Goal: Task Accomplishment & Management: Use online tool/utility

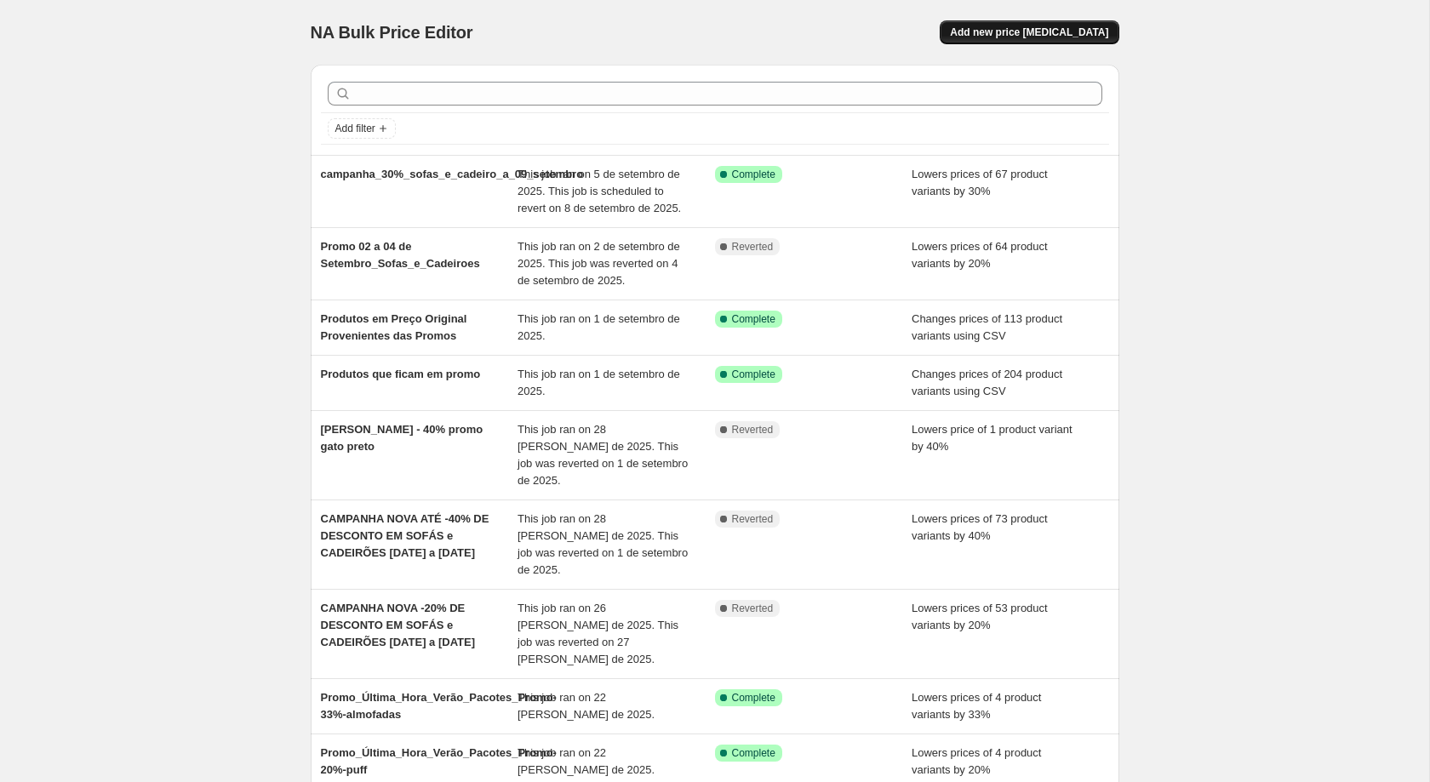
click at [1032, 30] on span "Add new price change job" at bounding box center [1029, 33] width 158 height 14
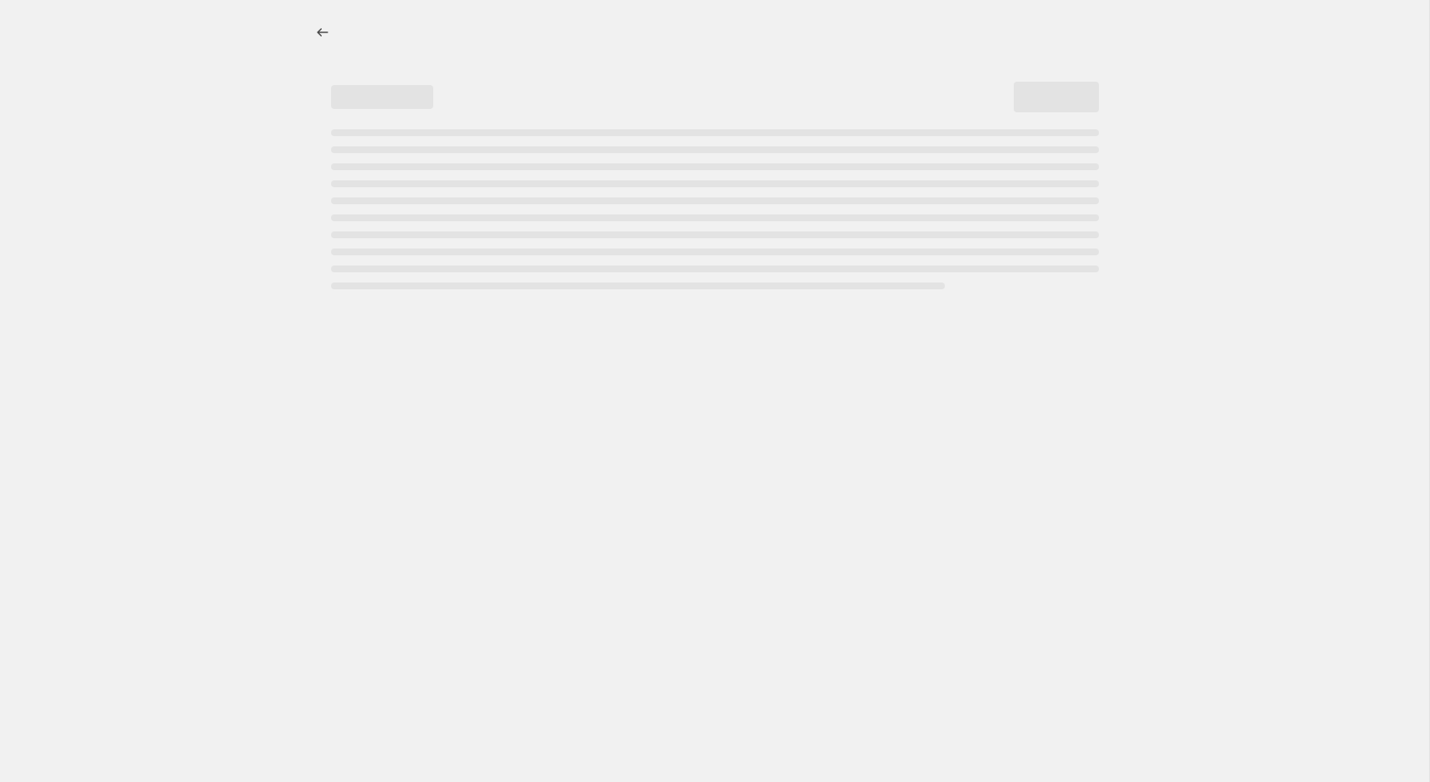
select select "percentage"
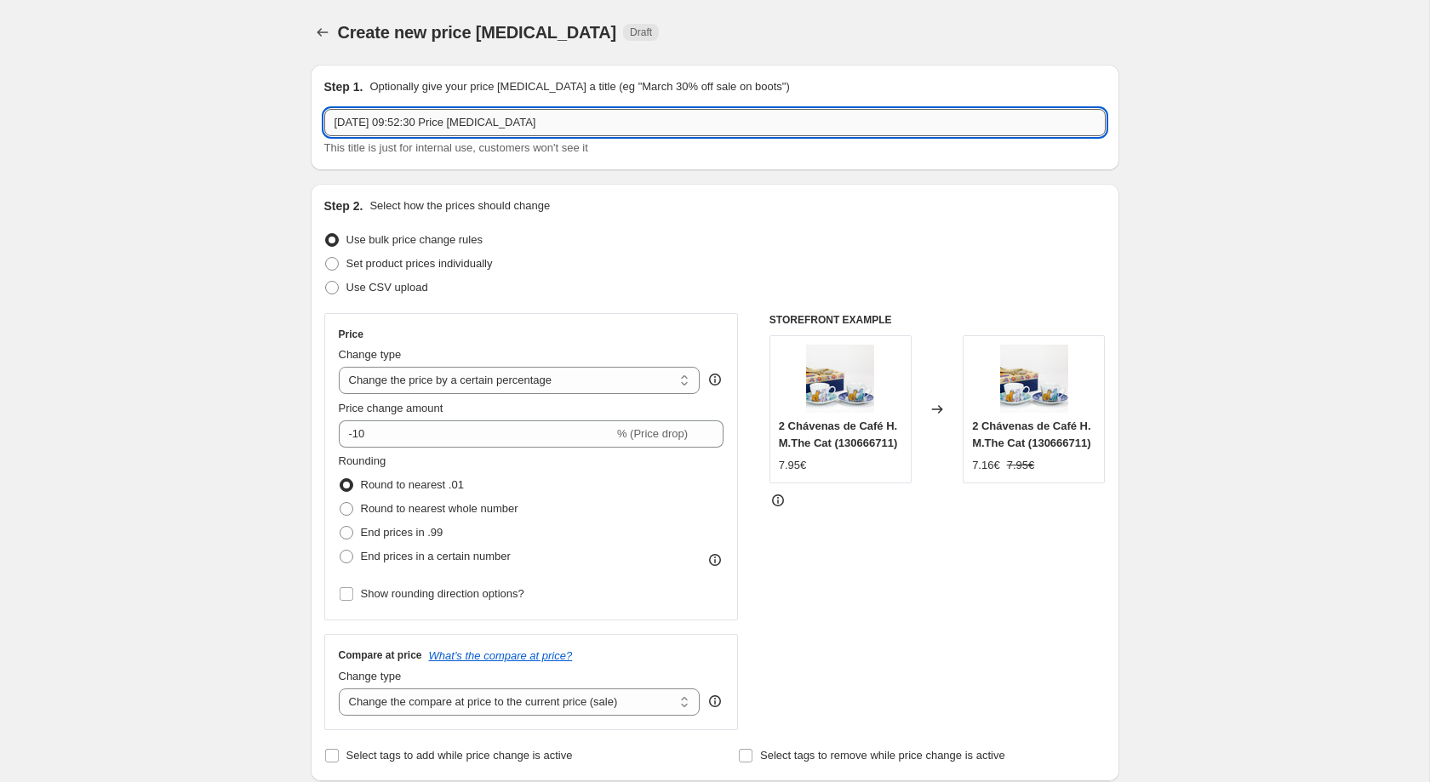
click at [674, 112] on input "5/09/2025, 09:52:30 Price change job" at bounding box center [715, 122] width 782 height 27
click at [424, 114] on input "Lauren Avery 20% Infinito" at bounding box center [715, 122] width 782 height 27
click at [429, 118] on input "Lauren_Avery-20%-Tempo_Infinito" at bounding box center [715, 122] width 782 height 27
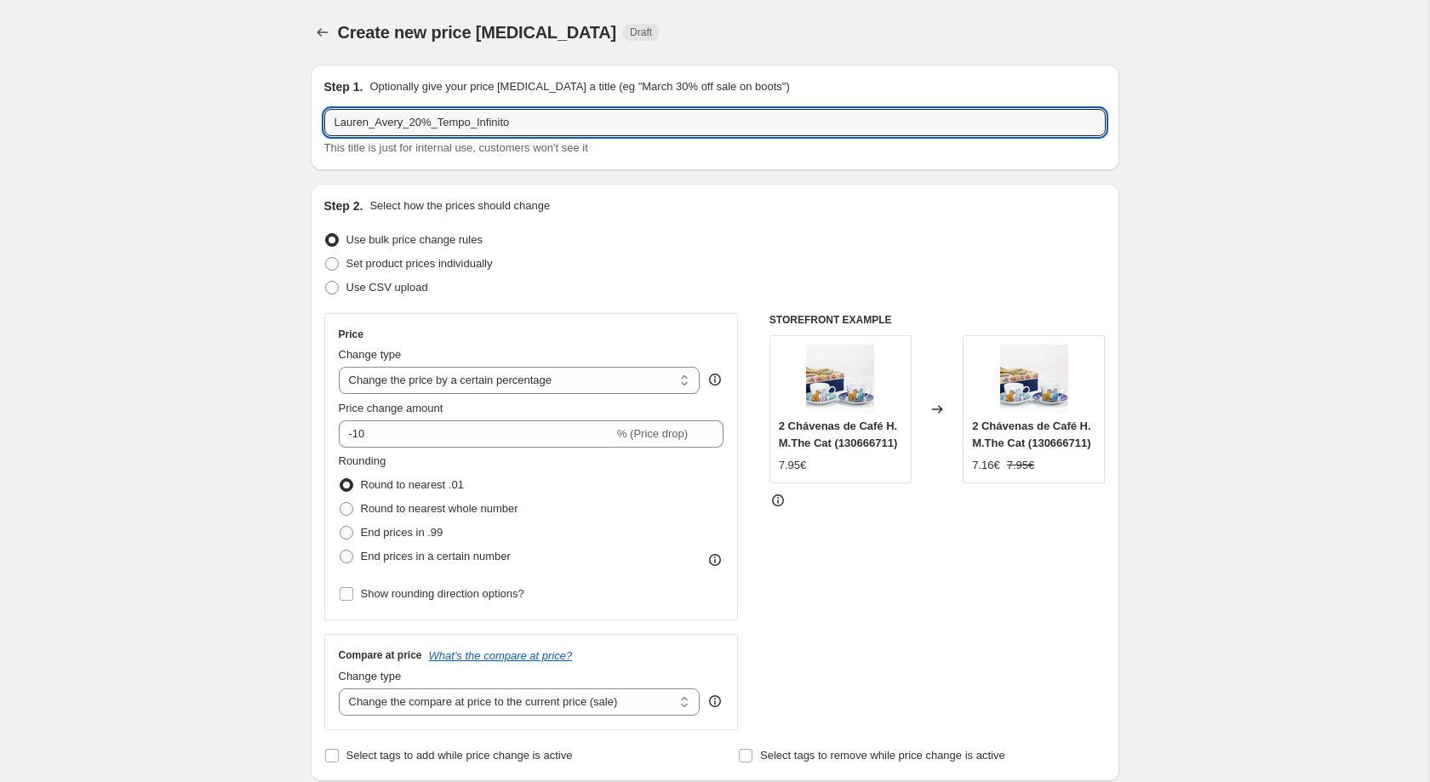
type input "Lauren_Avery_20%_Tempo_Infinito"
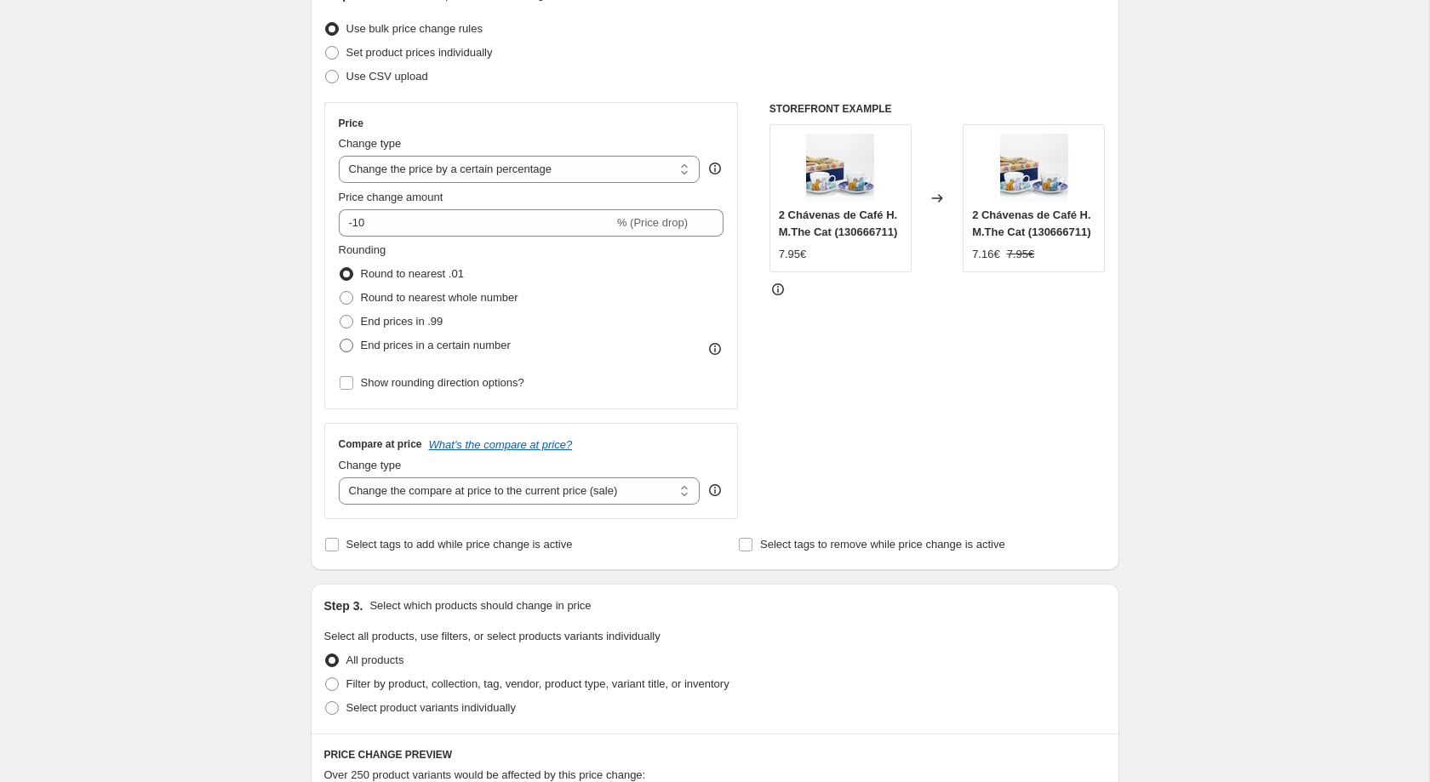
scroll to position [214, 0]
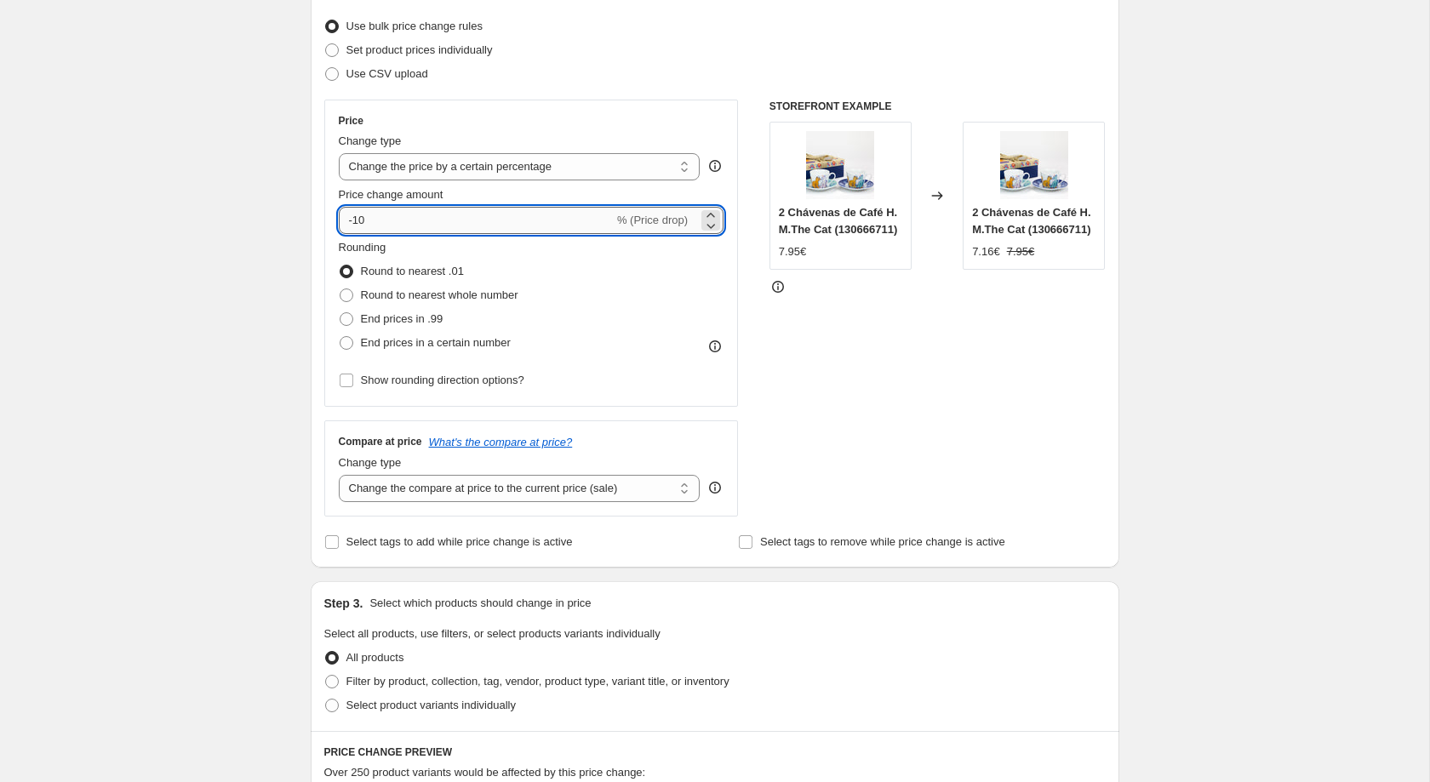
click at [407, 219] on input "-10" at bounding box center [476, 220] width 275 height 27
type input "-1"
type input "-20"
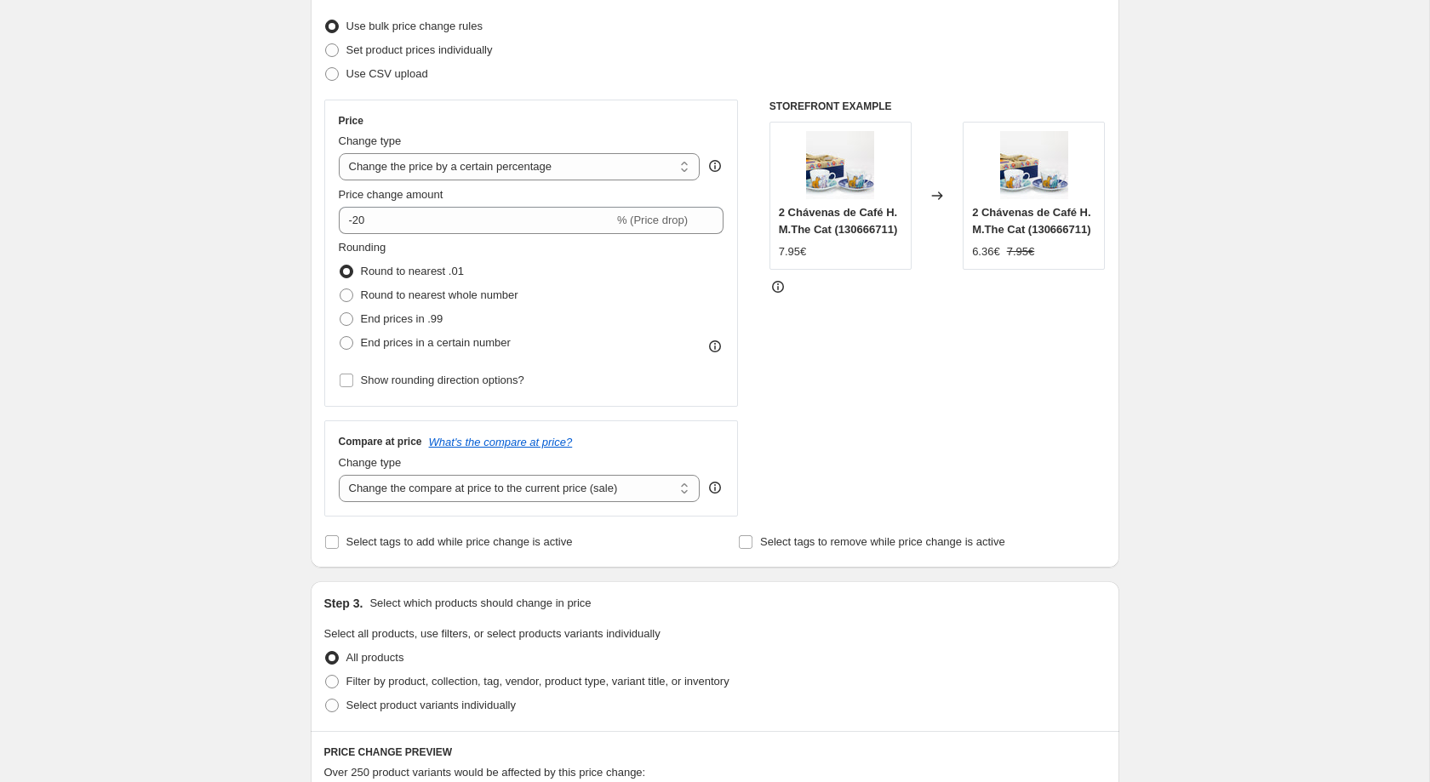
click at [232, 294] on div "Create new price change job. This page is ready Create new price change job Dra…" at bounding box center [715, 637] width 1430 height 1702
click at [386, 349] on span "End prices in a certain number" at bounding box center [436, 342] width 150 height 13
click at [341, 337] on input "End prices in a certain number" at bounding box center [340, 336] width 1 height 1
radio input "true"
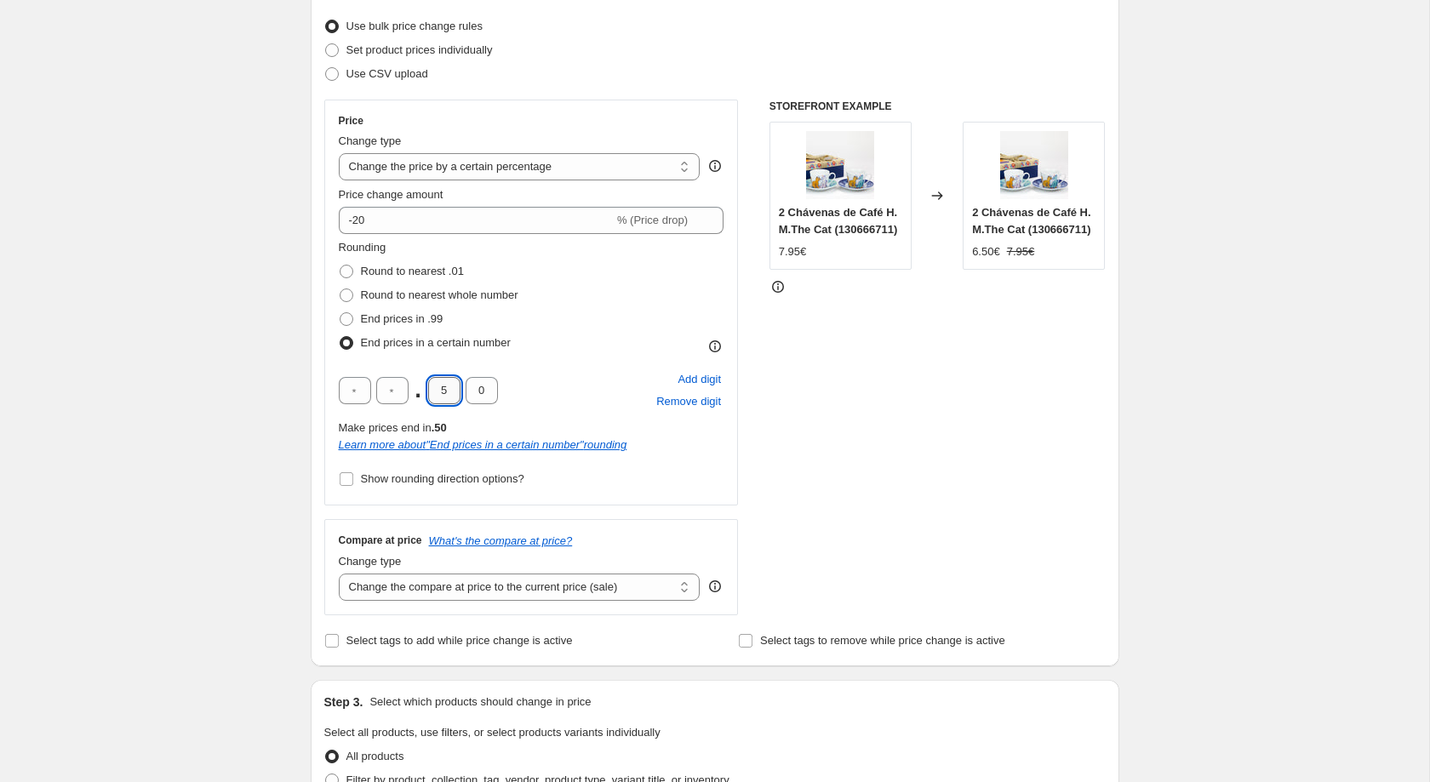
drag, startPoint x: 433, startPoint y: 389, endPoint x: 446, endPoint y: 390, distance: 12.8
click at [446, 390] on input "5" at bounding box center [444, 390] width 32 height 27
type input "2"
click at [86, 365] on div "Create new price change job. This page is ready Create new price change job Dra…" at bounding box center [715, 686] width 1430 height 1801
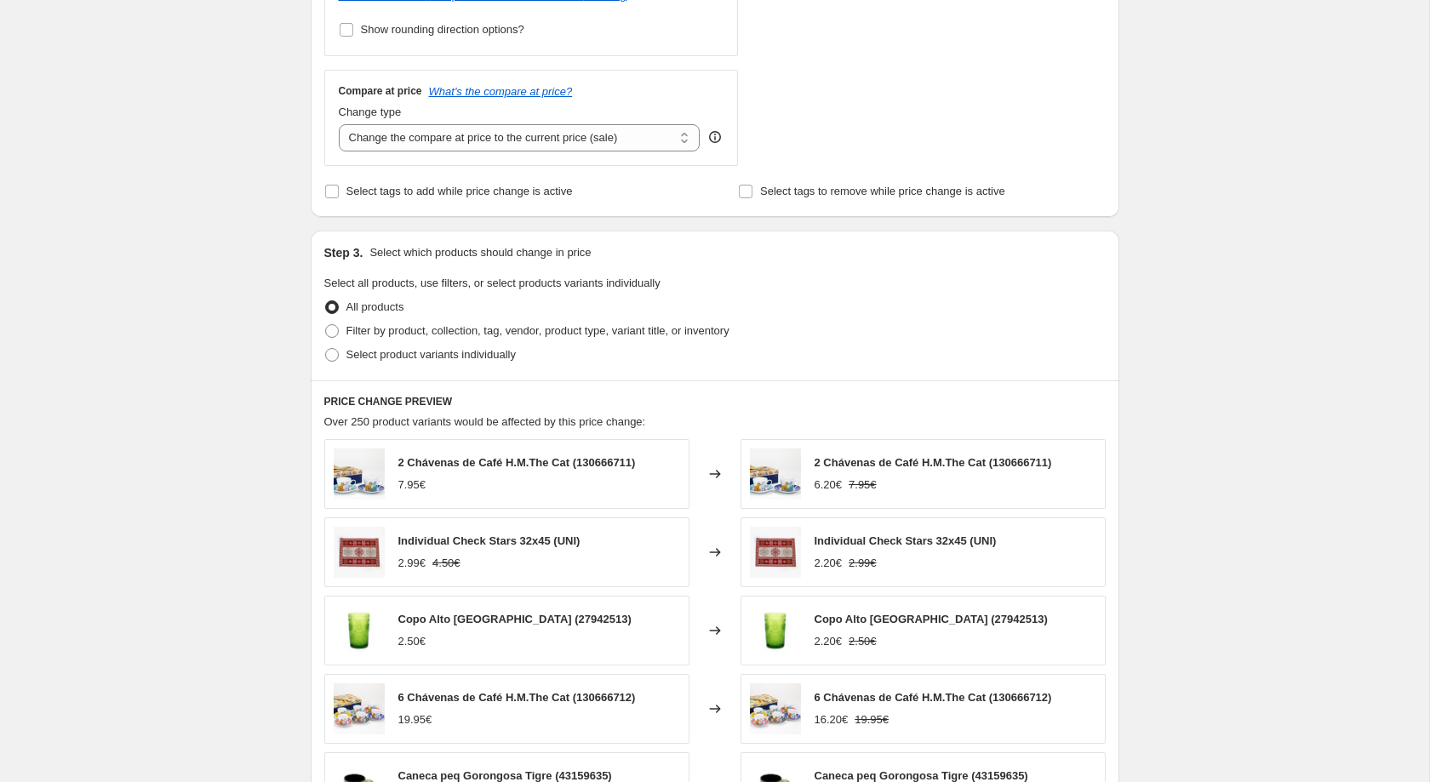
click at [486, 381] on div "Step 3. Select which products should change in price Select all products, use f…" at bounding box center [715, 306] width 809 height 150
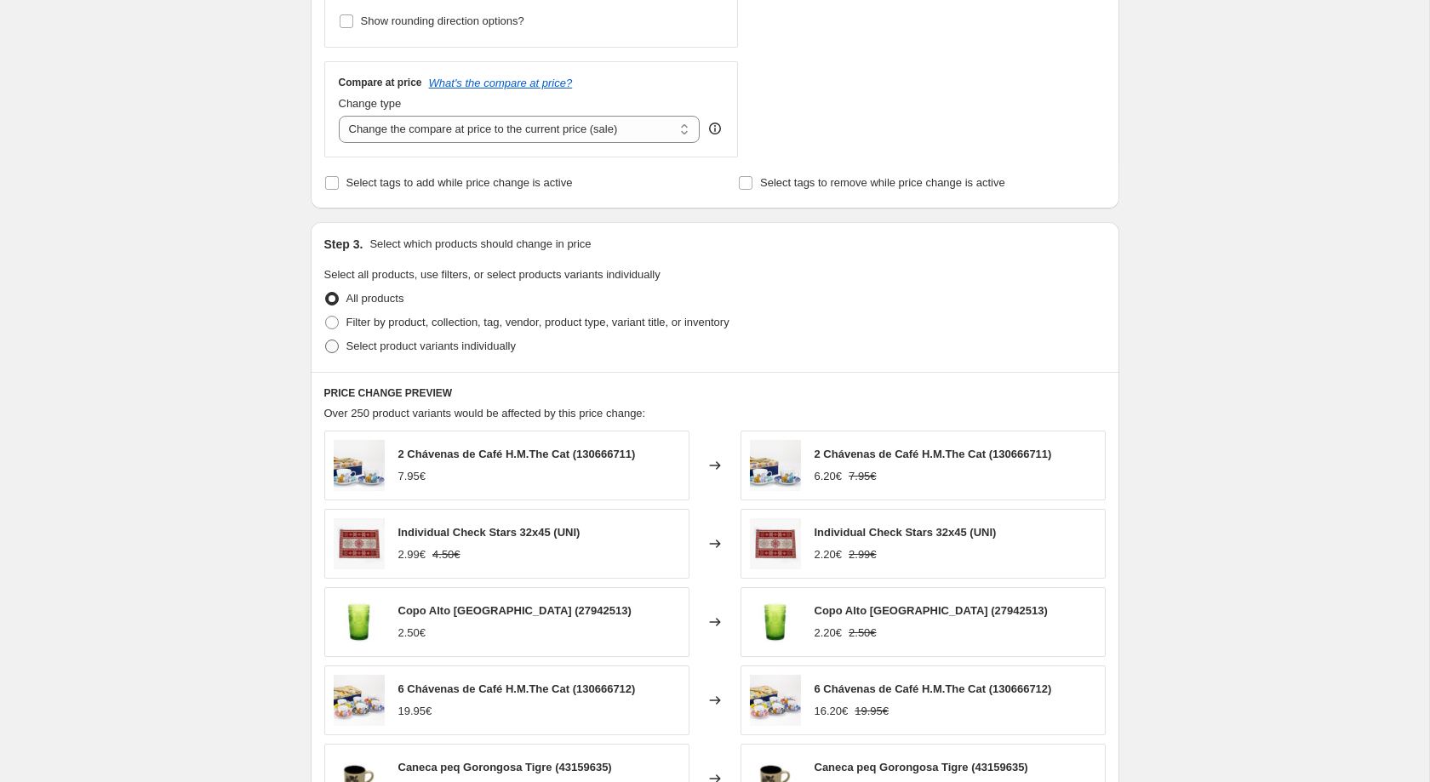
click at [484, 372] on div "Step 3. Select which products should change in price Select all products, use f…" at bounding box center [715, 297] width 809 height 150
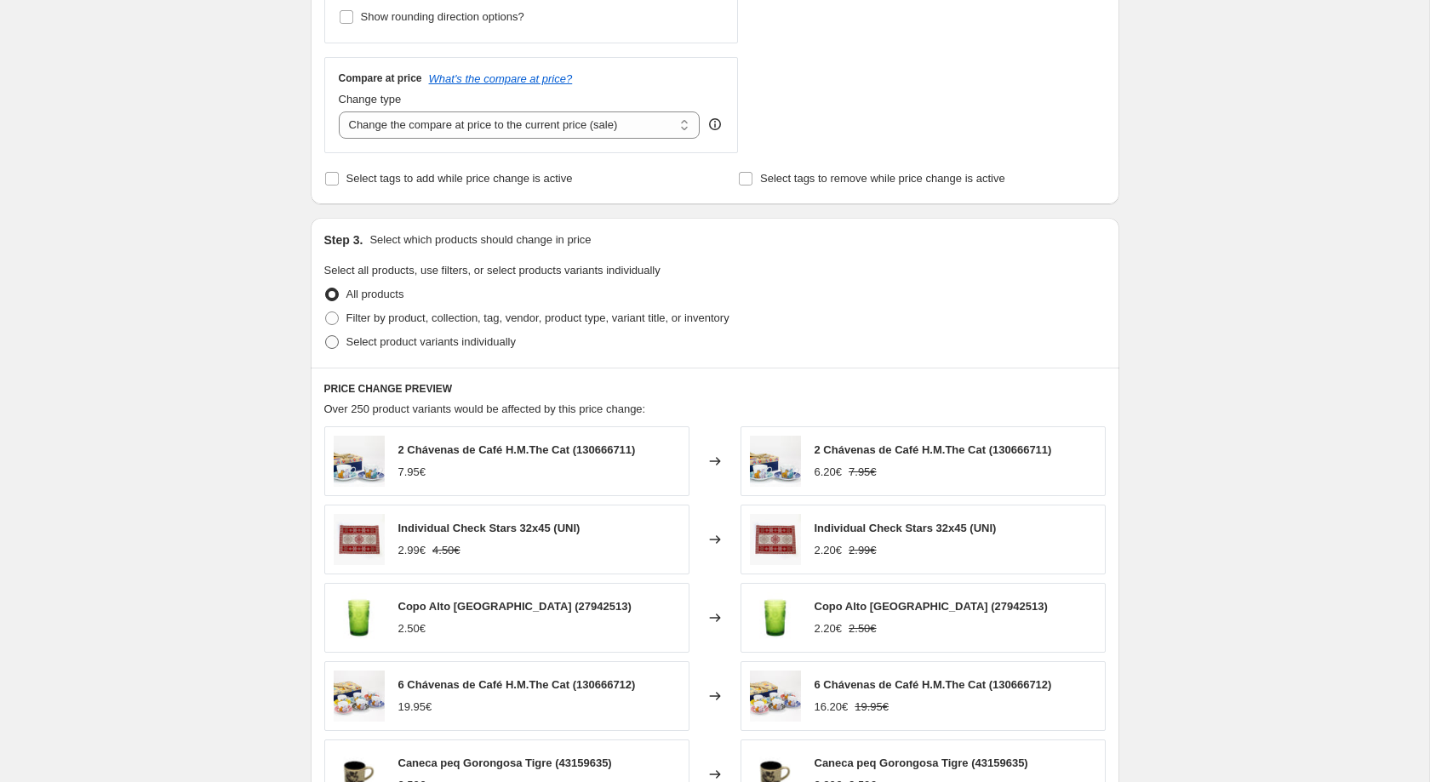
click at [479, 348] on span "Select product variants individually" at bounding box center [431, 341] width 169 height 13
click at [326, 336] on input "Select product variants individually" at bounding box center [325, 335] width 1 height 1
radio input "true"
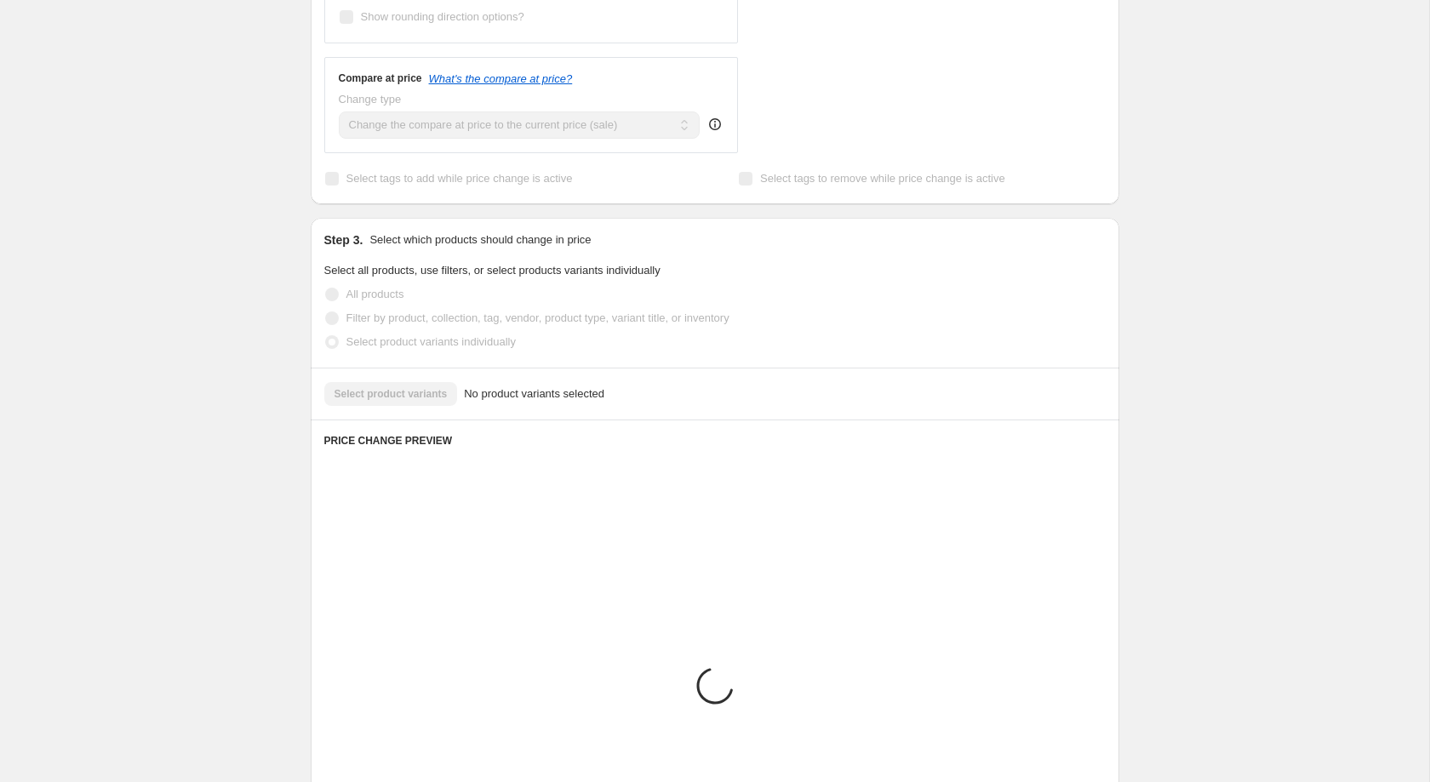
scroll to position [651, 0]
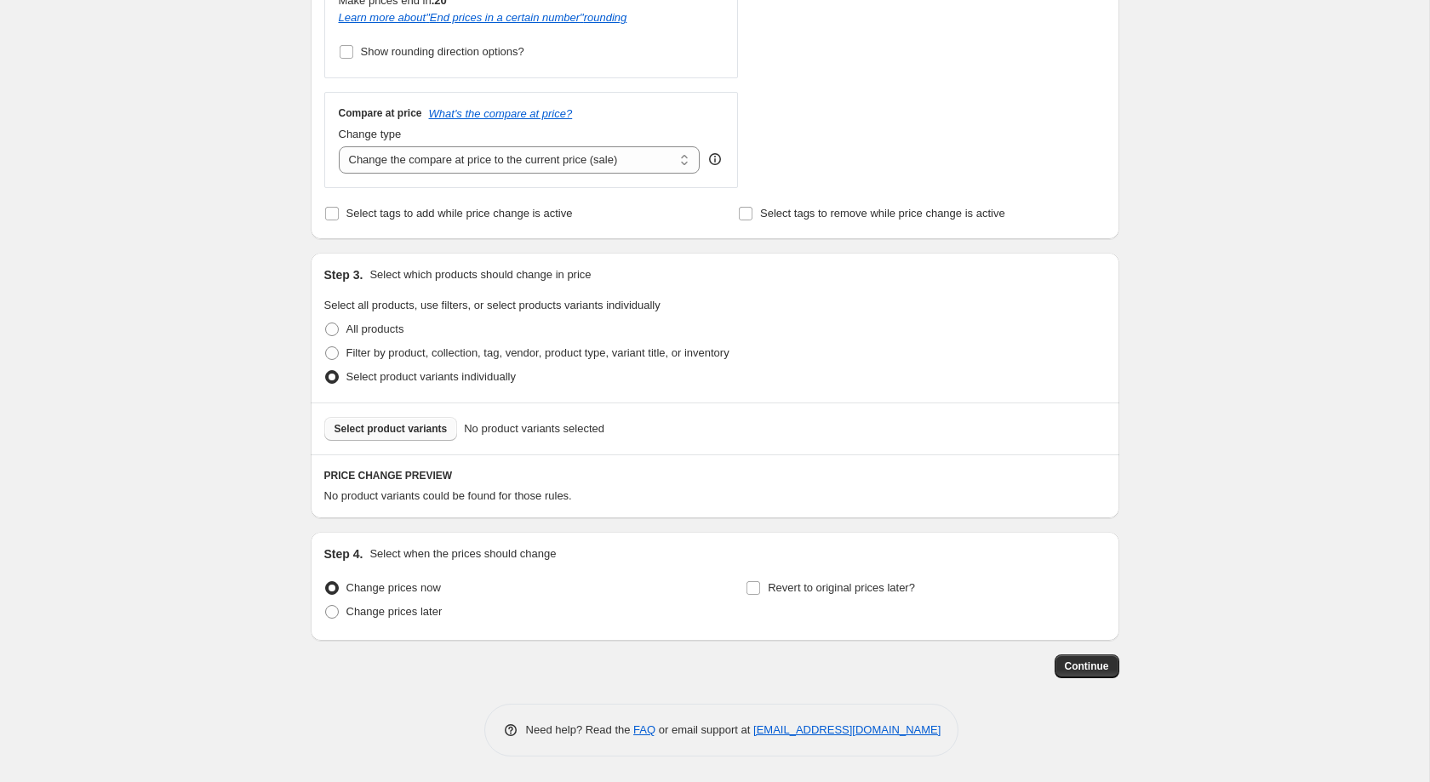
click at [420, 437] on button "Select product variants" at bounding box center [391, 429] width 134 height 24
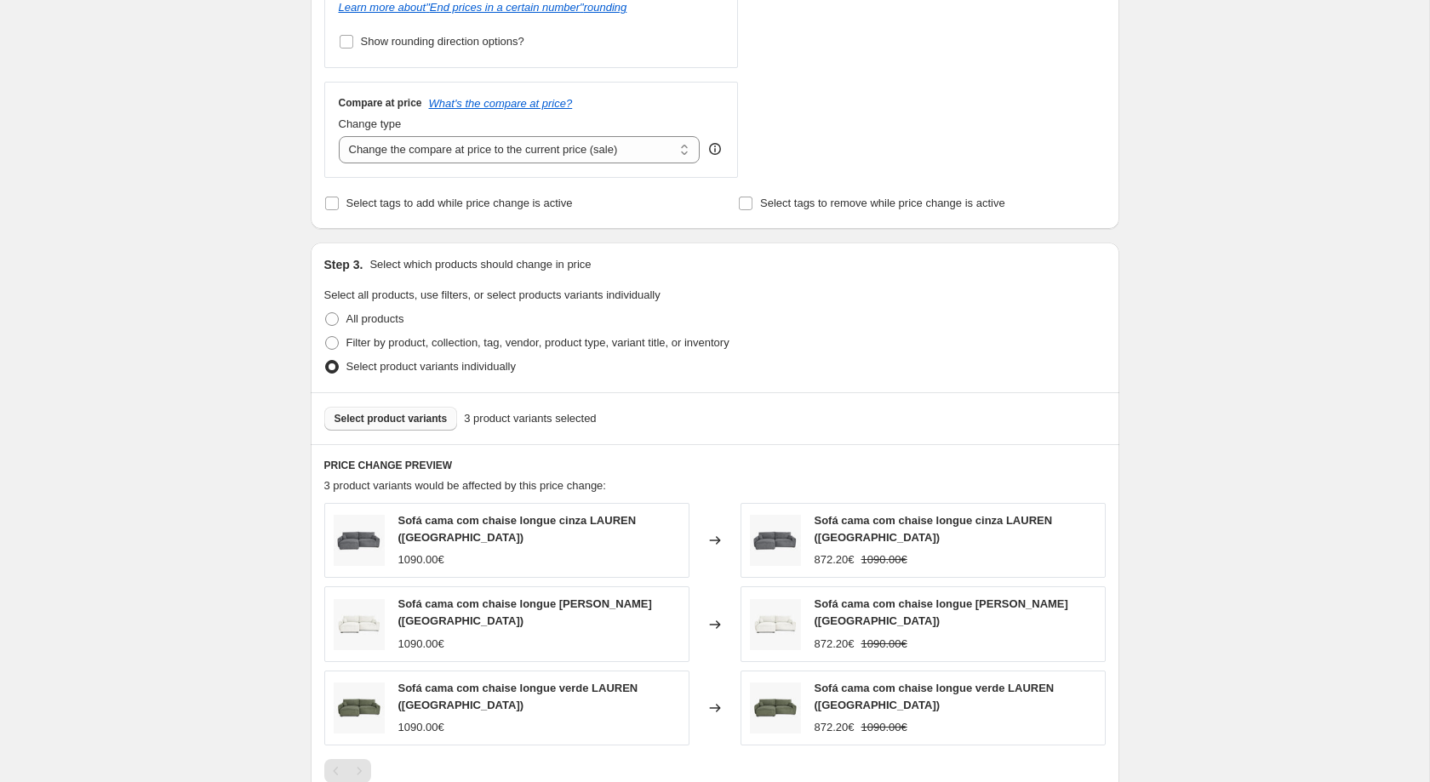
click at [434, 424] on span "Select product variants" at bounding box center [391, 419] width 113 height 14
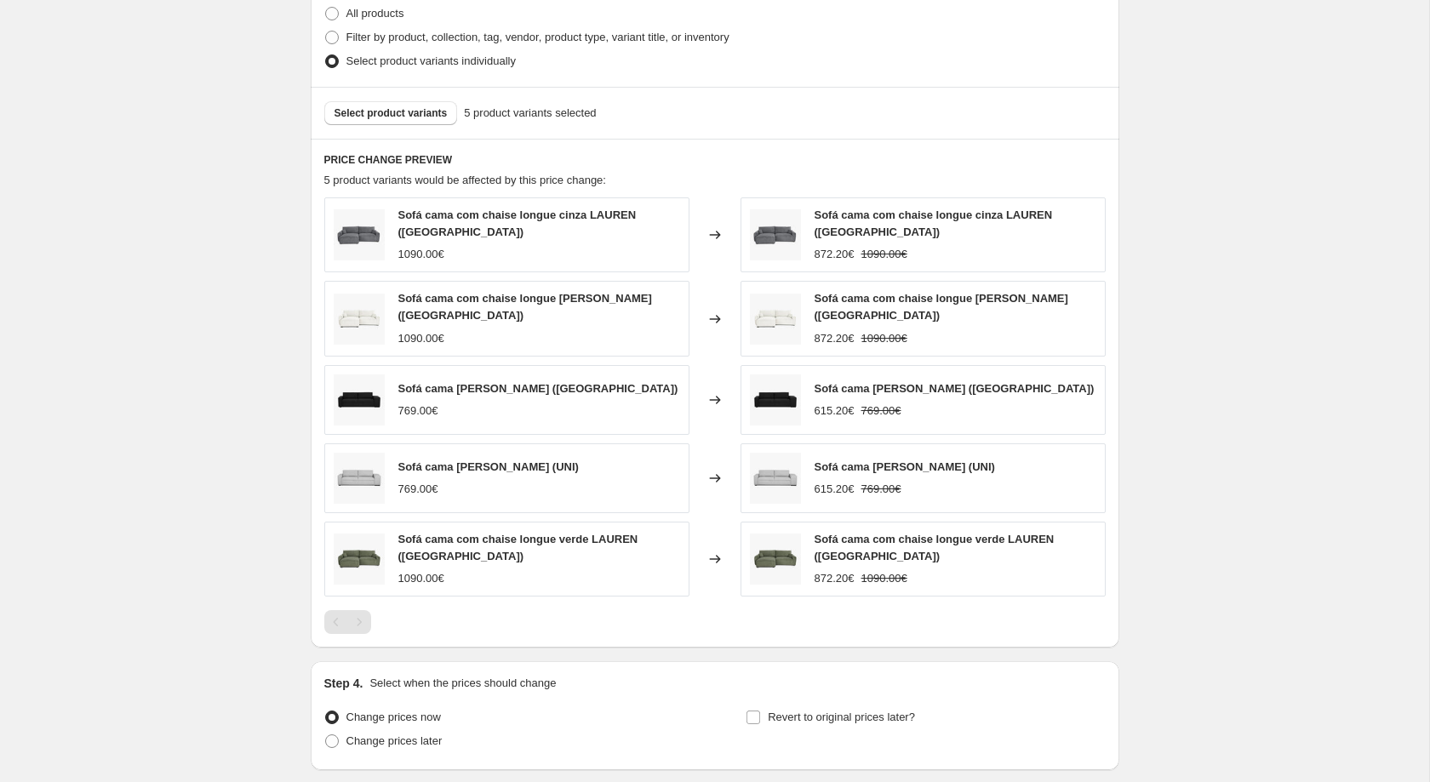
scroll to position [1080, 0]
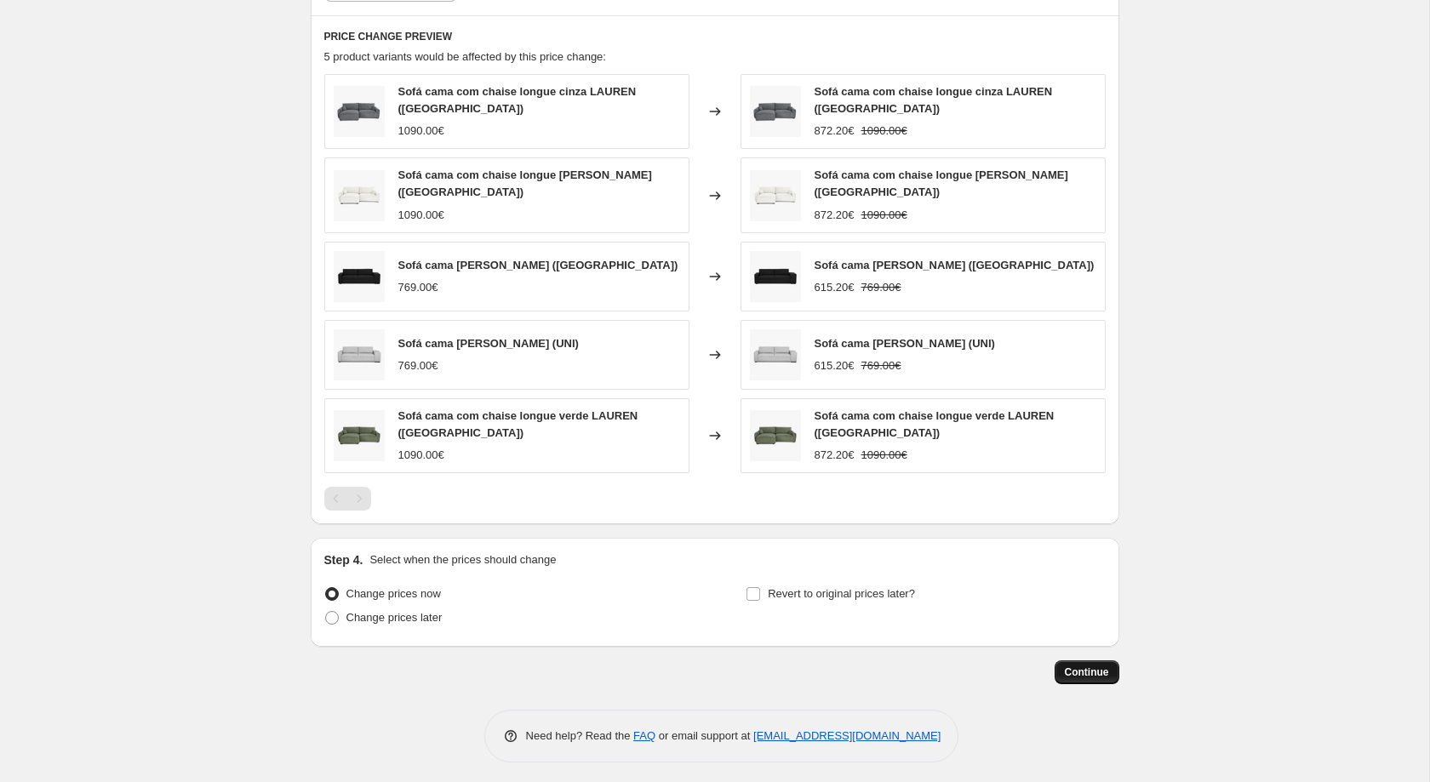
click at [1108, 666] on span "Continue" at bounding box center [1087, 673] width 44 height 14
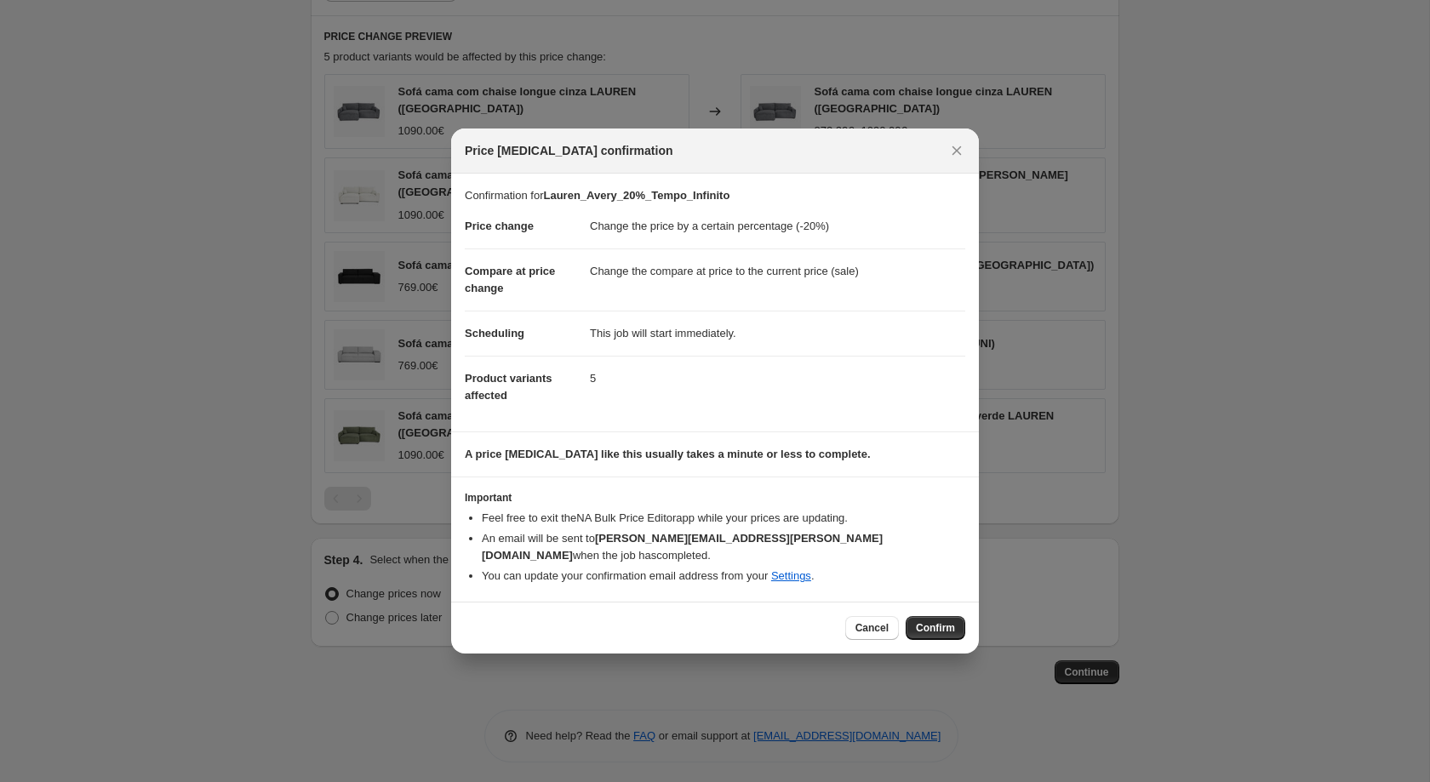
click at [941, 634] on div "Cancel Confirm" at bounding box center [715, 628] width 528 height 52
click at [953, 622] on span "Confirm" at bounding box center [935, 629] width 39 height 14
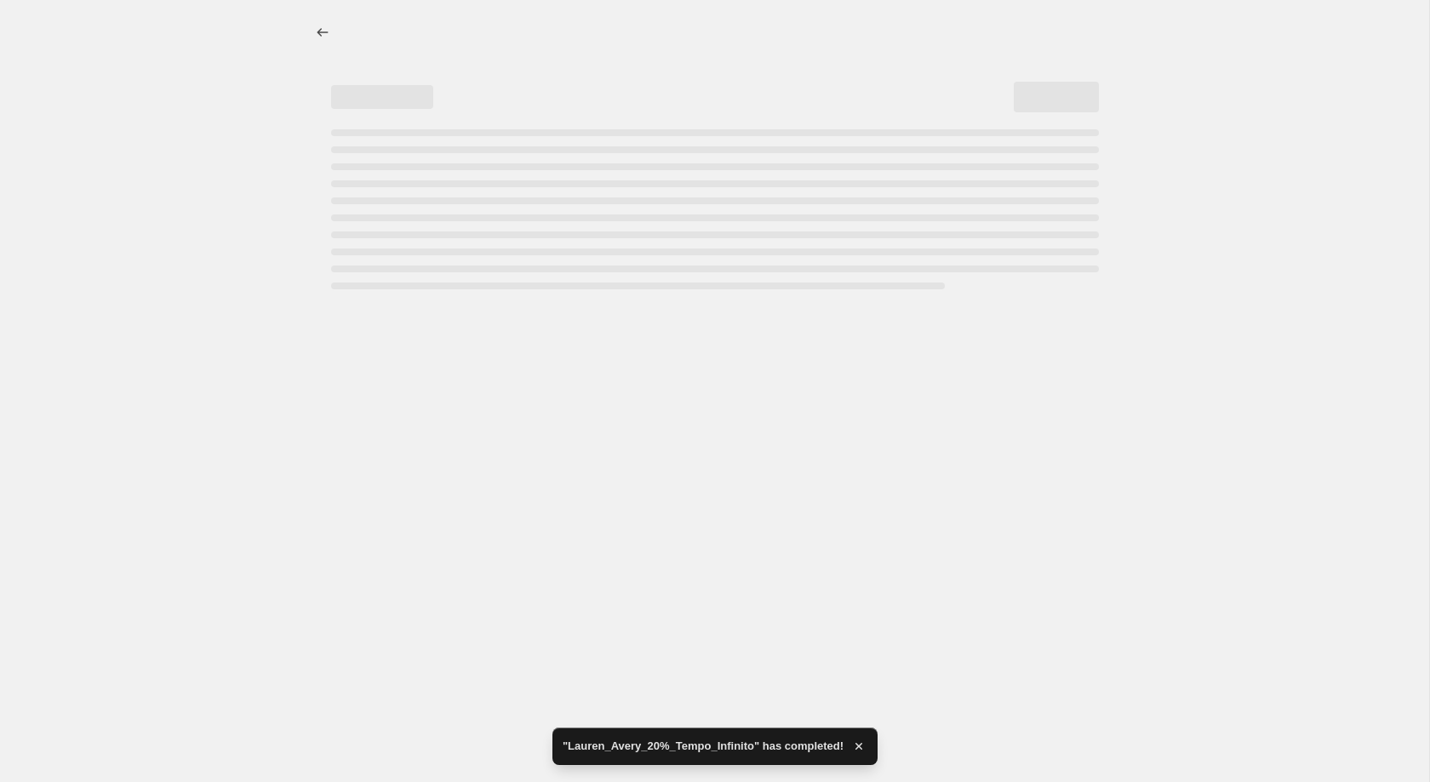
select select "percentage"
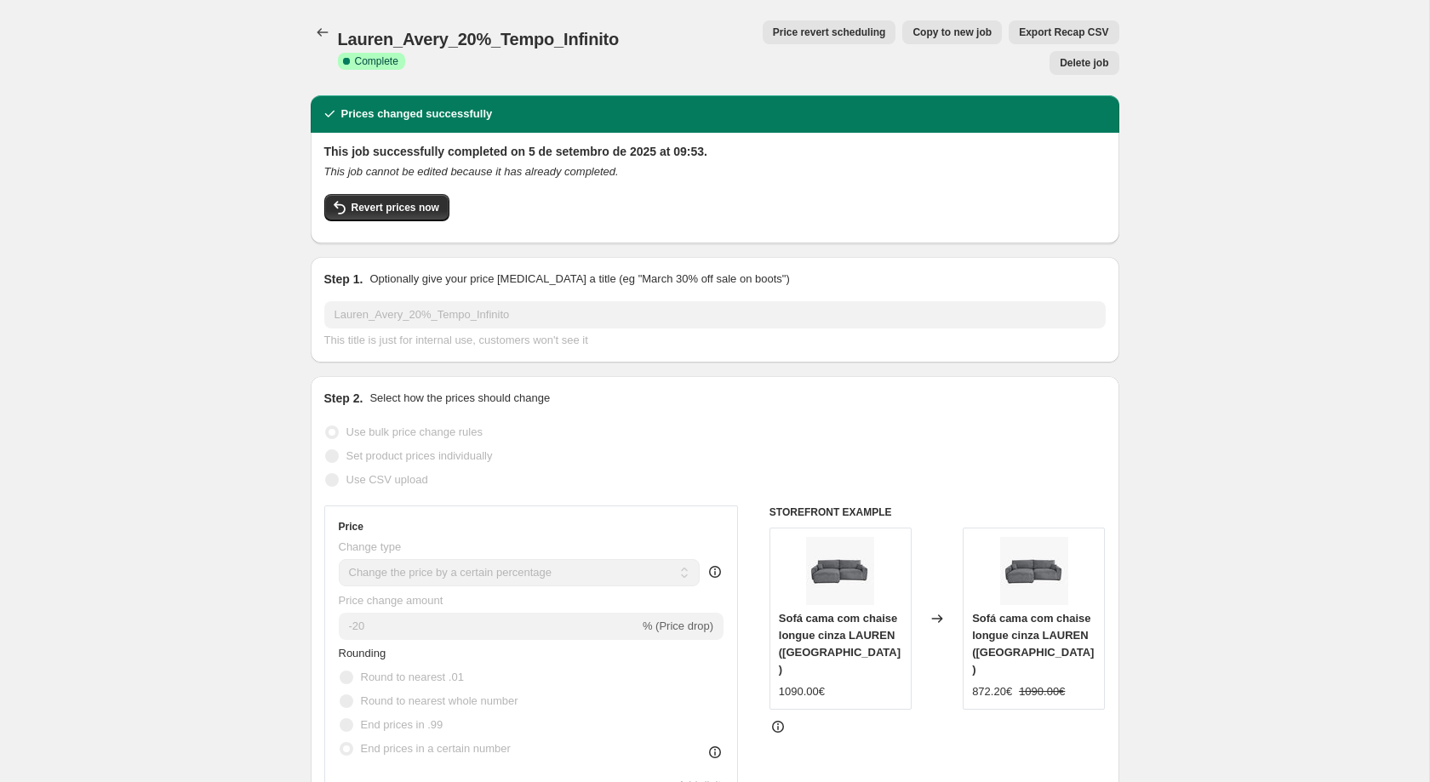
click at [331, 36] on button "Price change jobs" at bounding box center [323, 32] width 24 height 24
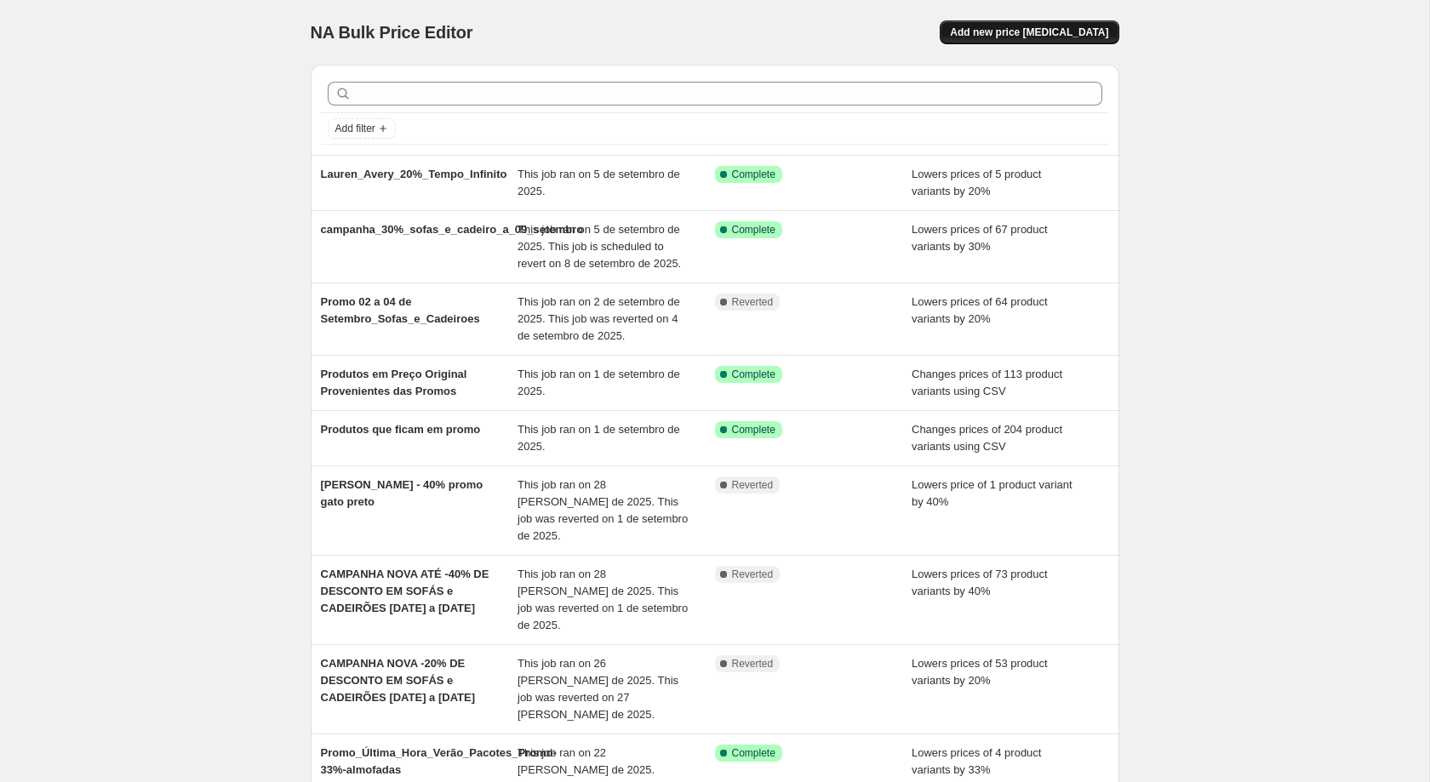
click at [1079, 25] on button "Add new price change job" at bounding box center [1029, 32] width 179 height 24
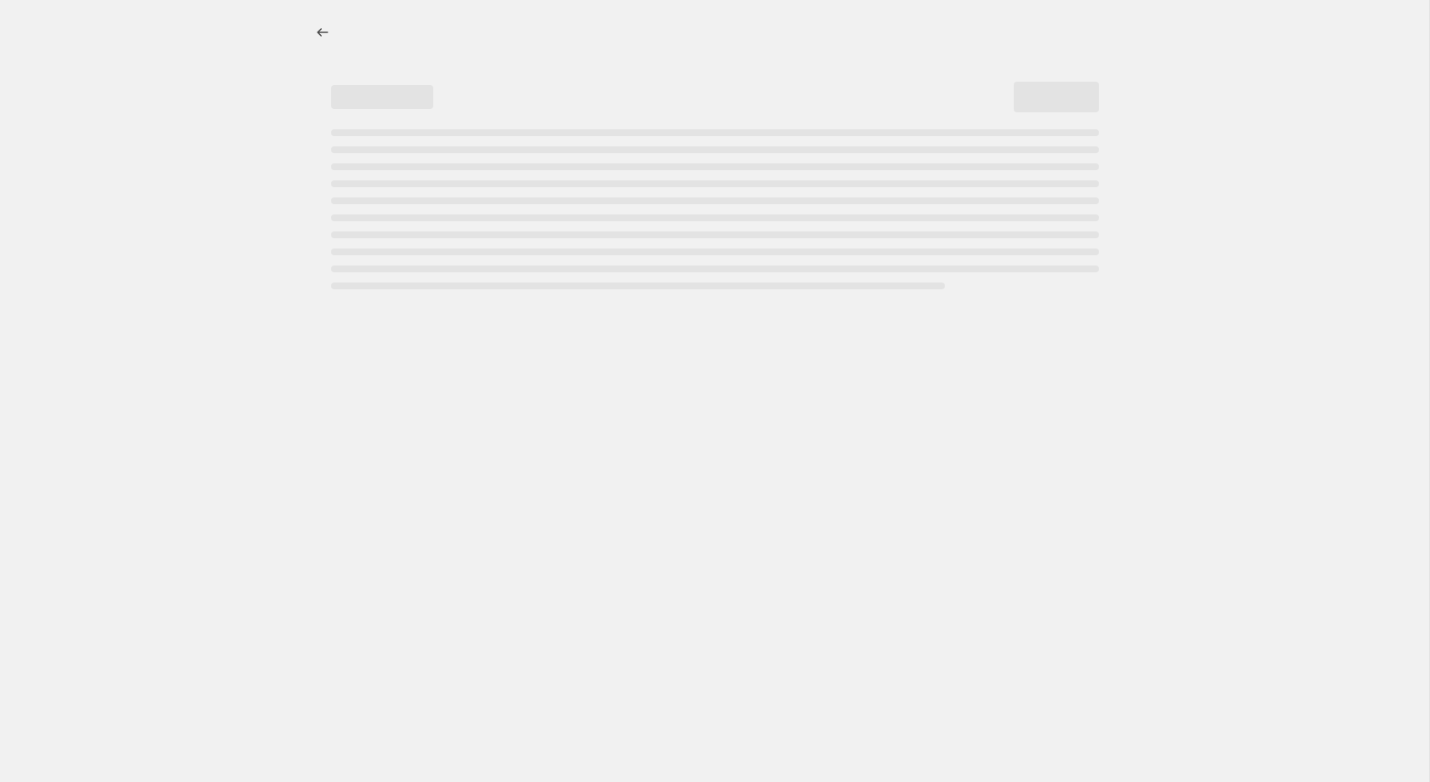
select select "percentage"
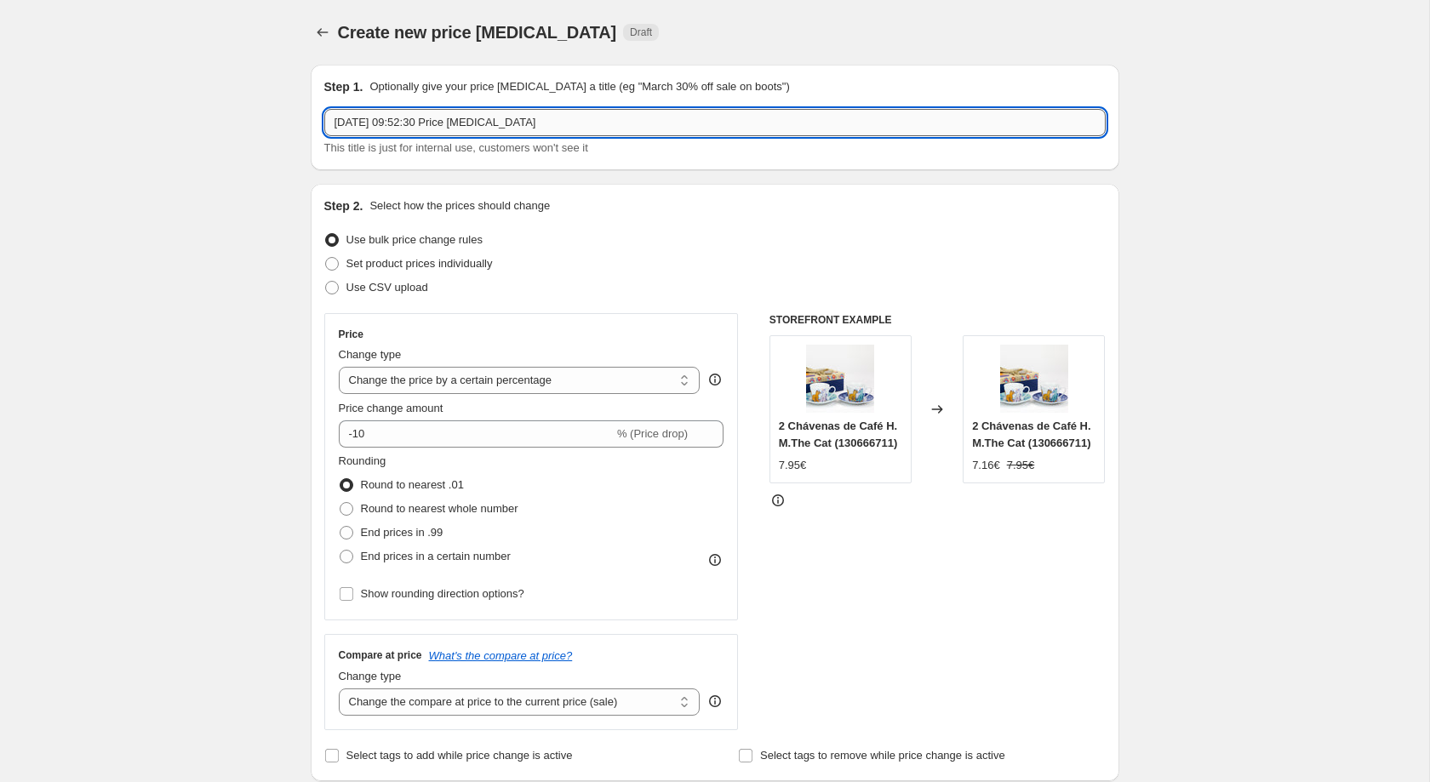
click at [607, 119] on input "5/09/2025, 09:52:30 Price change job" at bounding box center [715, 122] width 782 height 27
type input "Campanha _30%_Outros_Produtos_05_a_08_de_setembro"
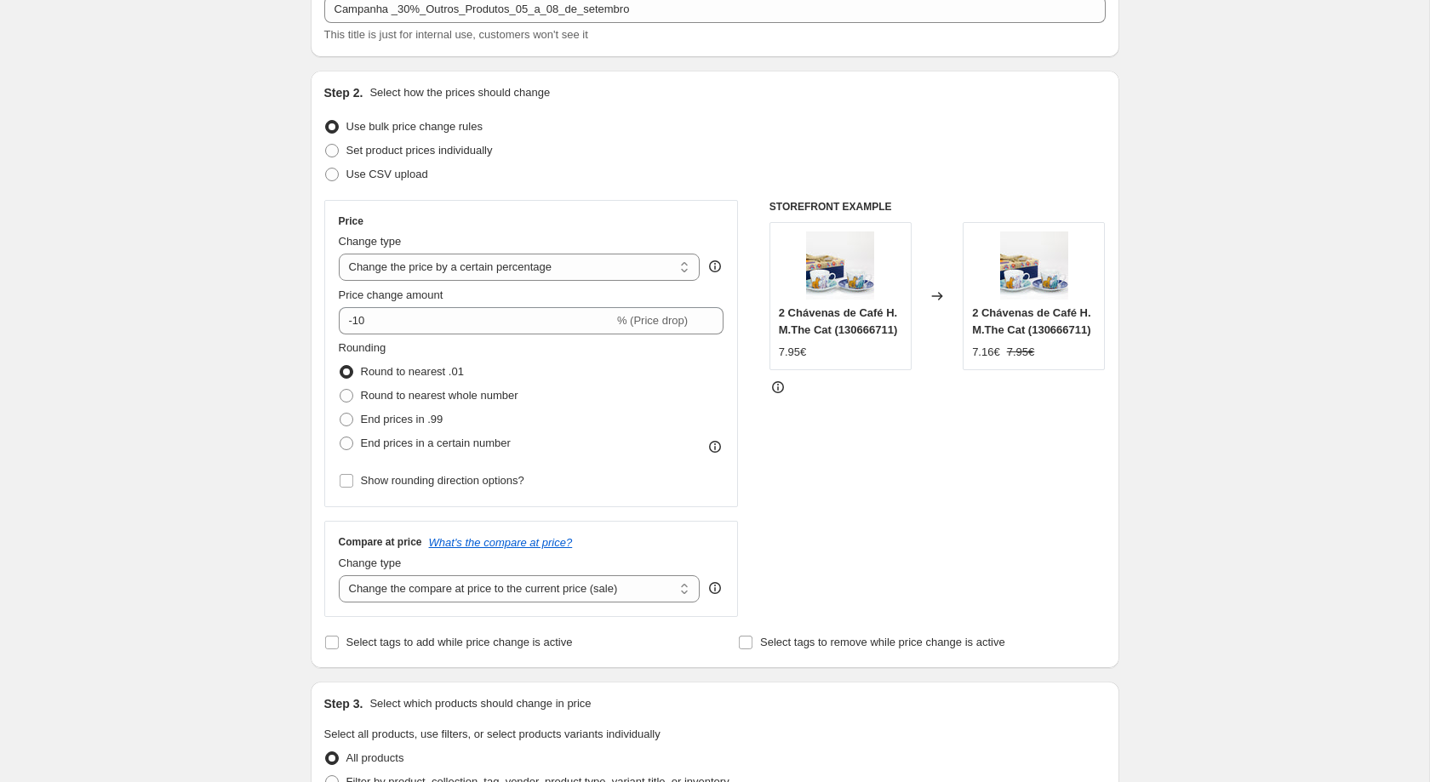
scroll to position [135, 0]
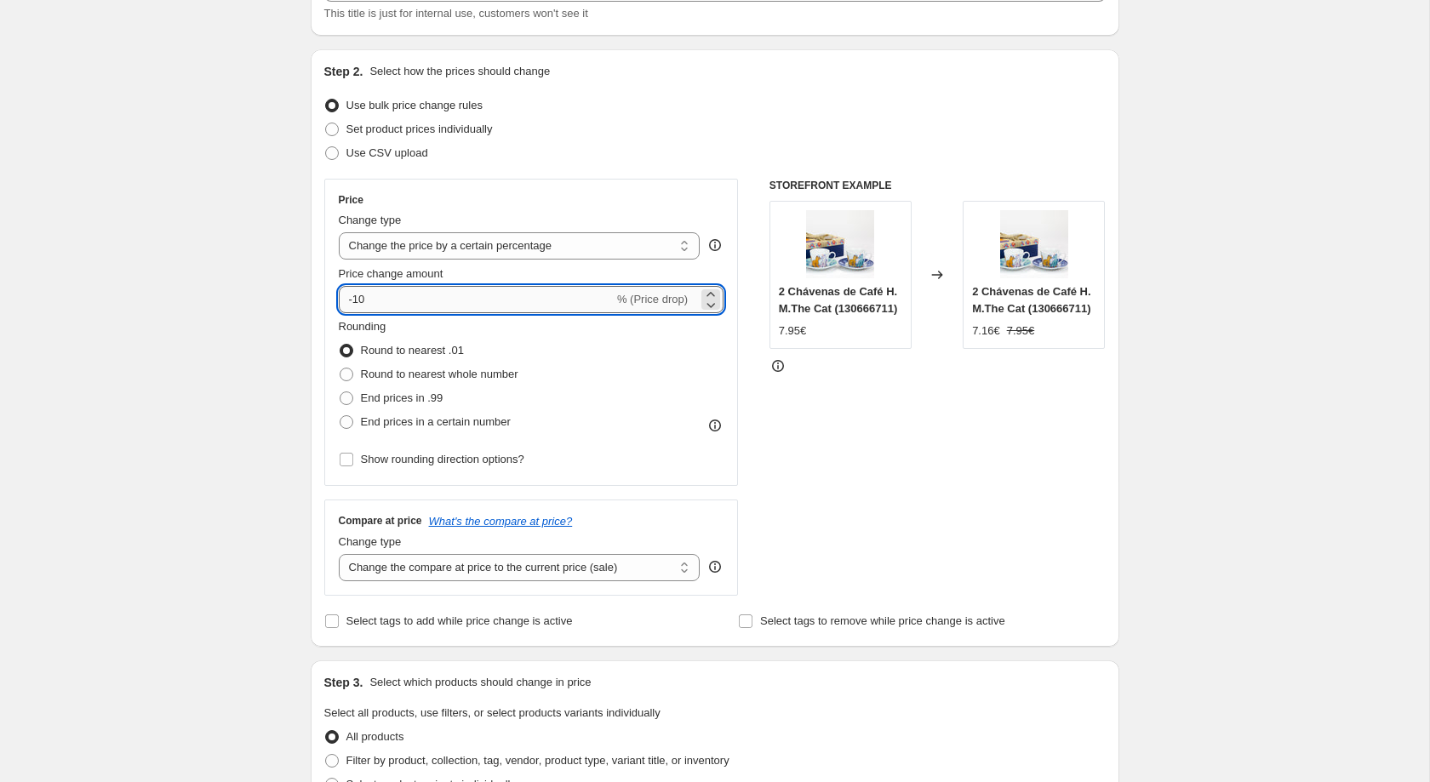
click at [382, 299] on input "-10" at bounding box center [476, 299] width 275 height 27
type input "-1"
type input "0"
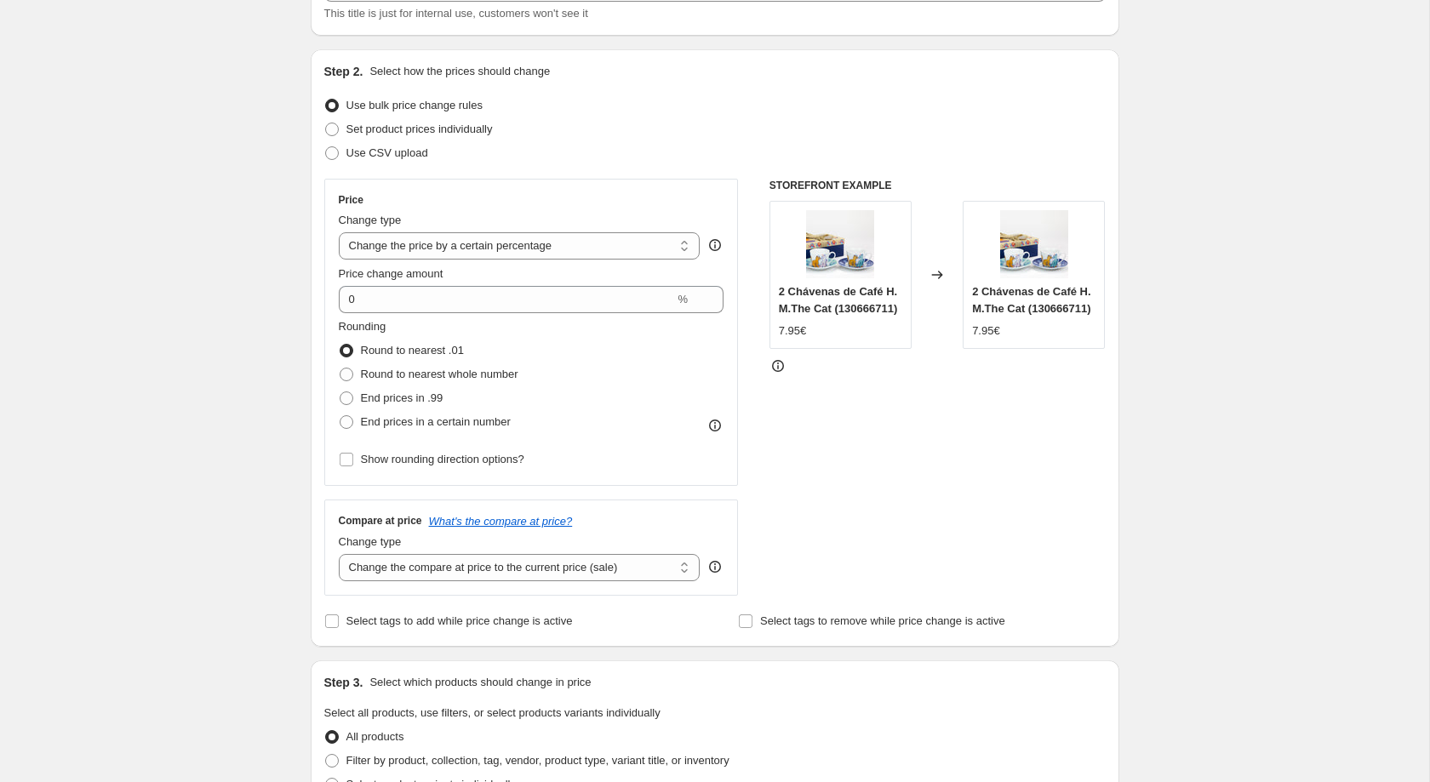
click at [186, 265] on div "Create new price change job. This page is ready Create new price change job Dra…" at bounding box center [715, 716] width 1430 height 1702
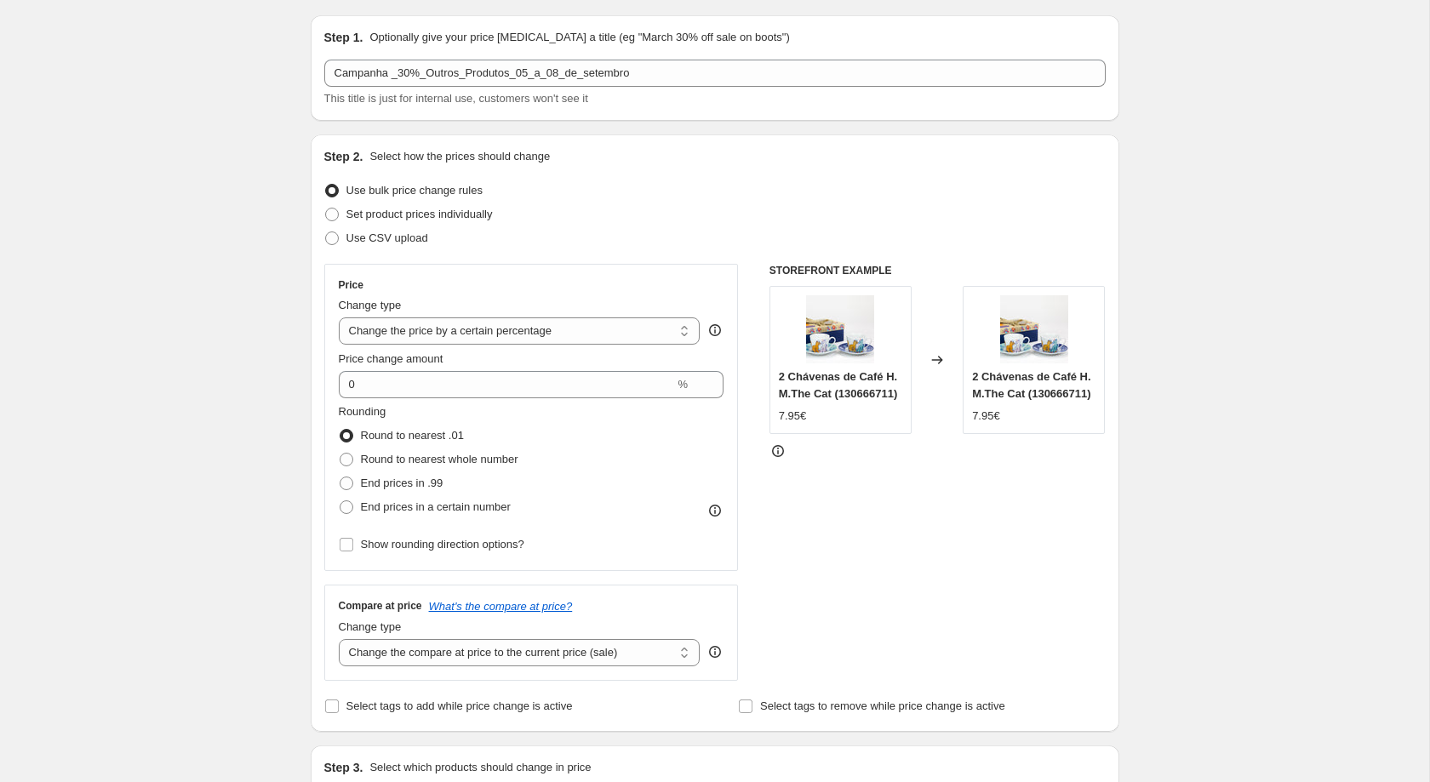
scroll to position [33, 0]
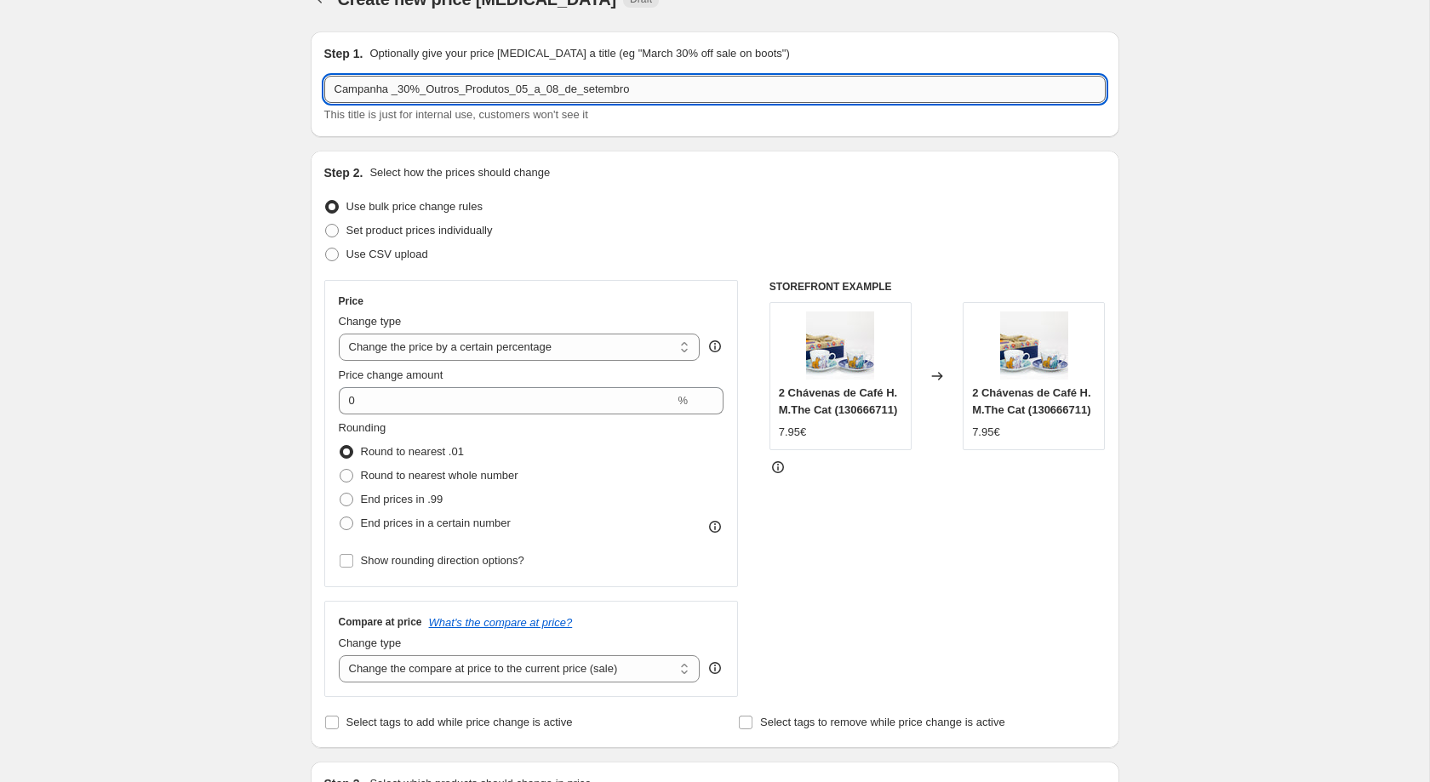
click at [338, 95] on input "Campanha _30%_Outros_Produtos_05_a_08_de_setembro" at bounding box center [715, 89] width 782 height 27
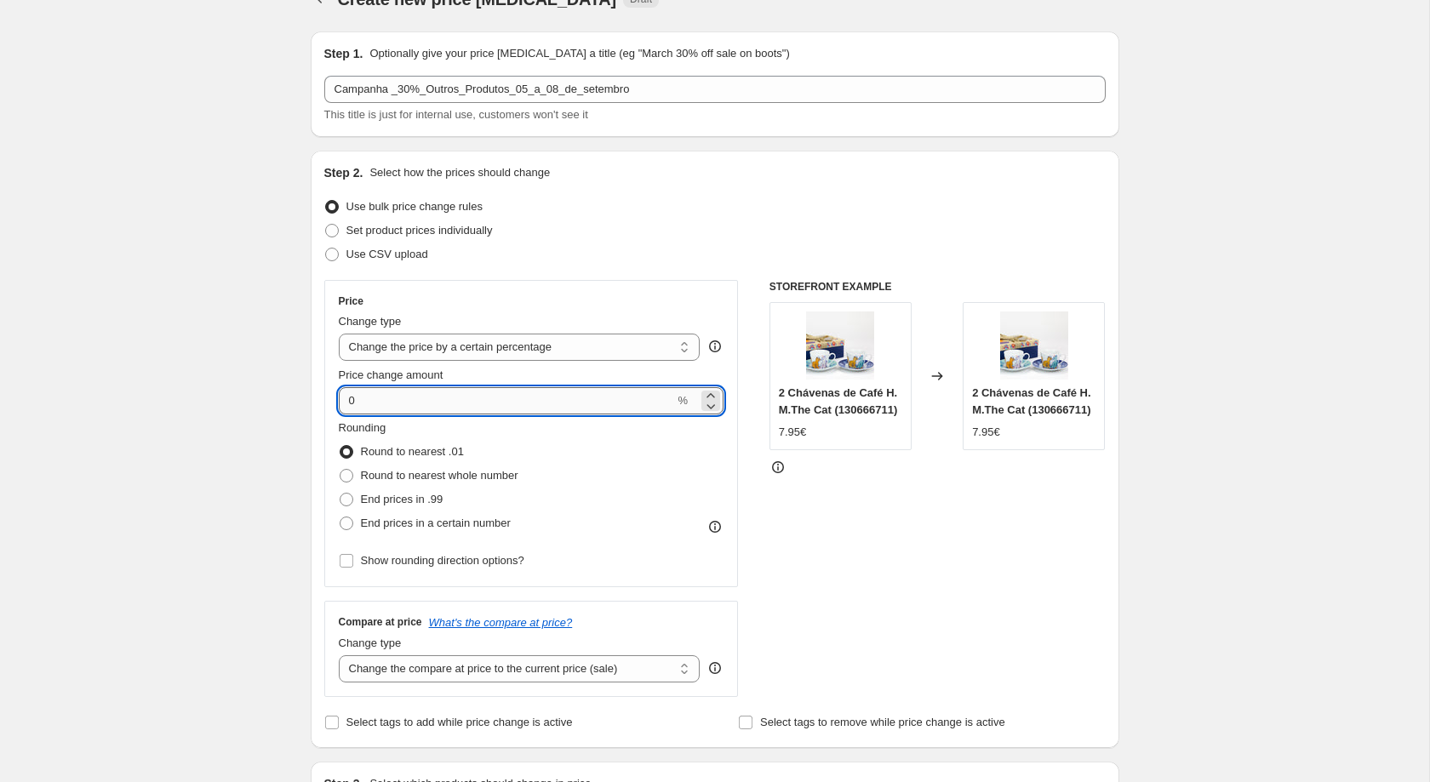
click at [458, 406] on input "0" at bounding box center [507, 400] width 336 height 27
type input "30"
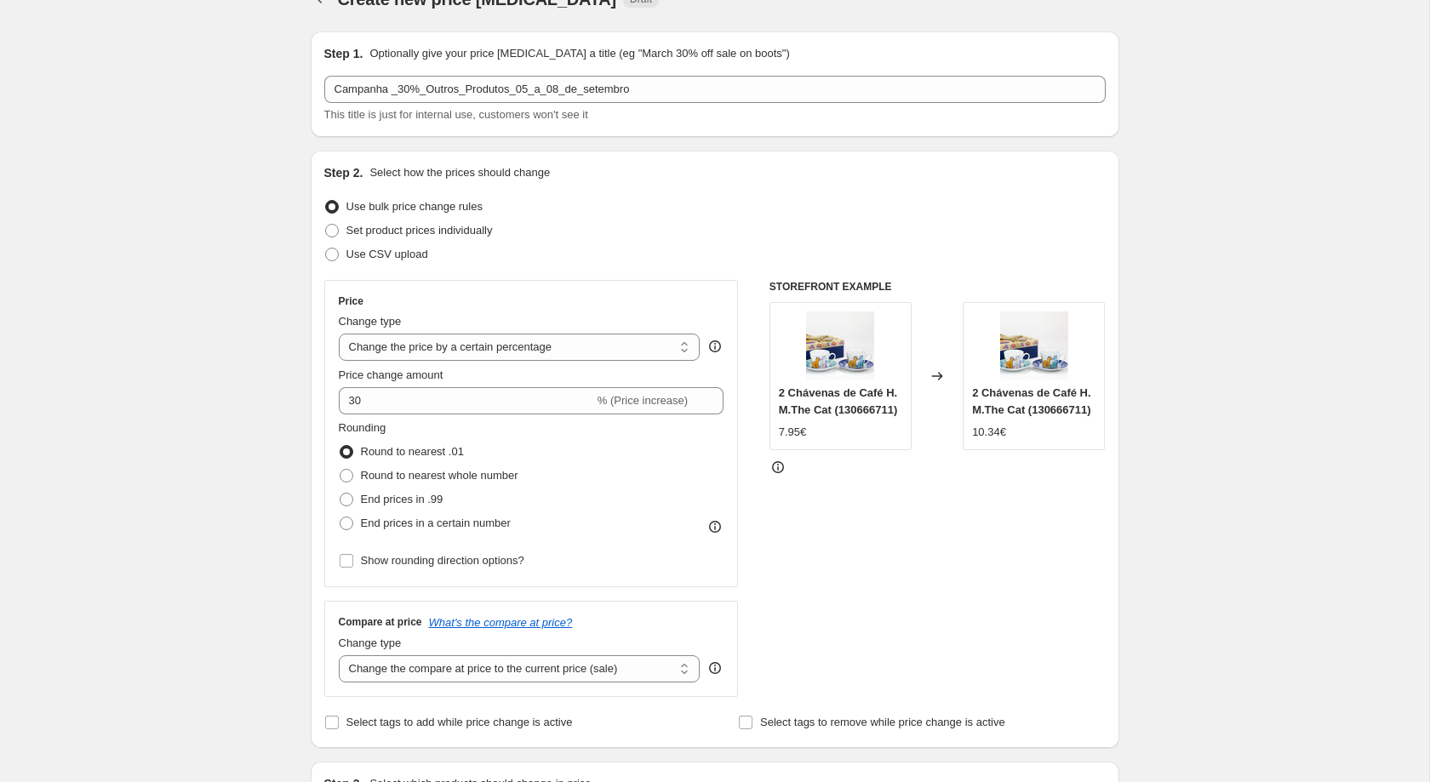
click at [341, 518] on label "End prices in a certain number" at bounding box center [425, 524] width 172 height 24
click at [341, 518] on input "End prices in a certain number" at bounding box center [340, 517] width 1 height 1
radio input "true"
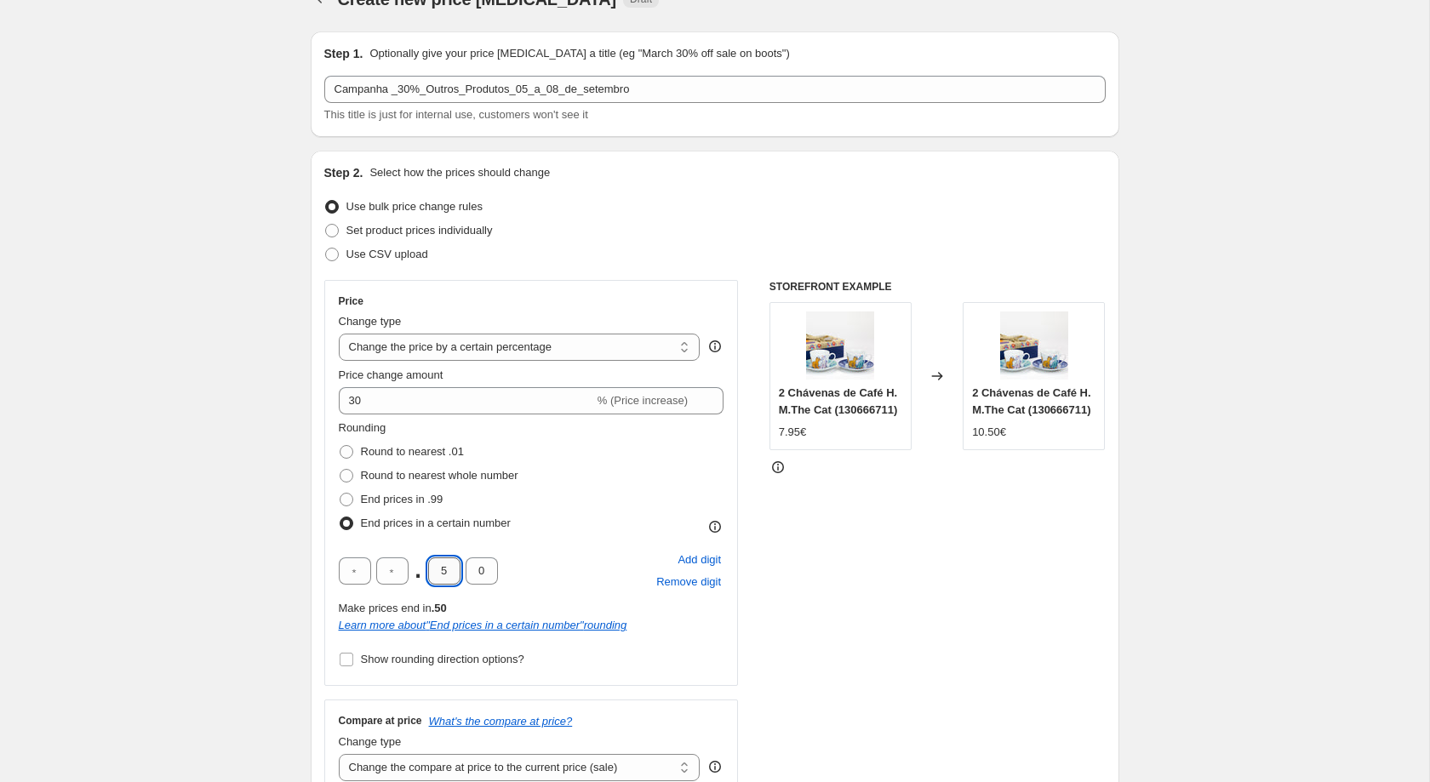
click at [444, 576] on input "5" at bounding box center [444, 571] width 32 height 27
drag, startPoint x: 450, startPoint y: 582, endPoint x: 436, endPoint y: 582, distance: 13.6
click at [436, 582] on input "5" at bounding box center [444, 571] width 32 height 27
type input "3"
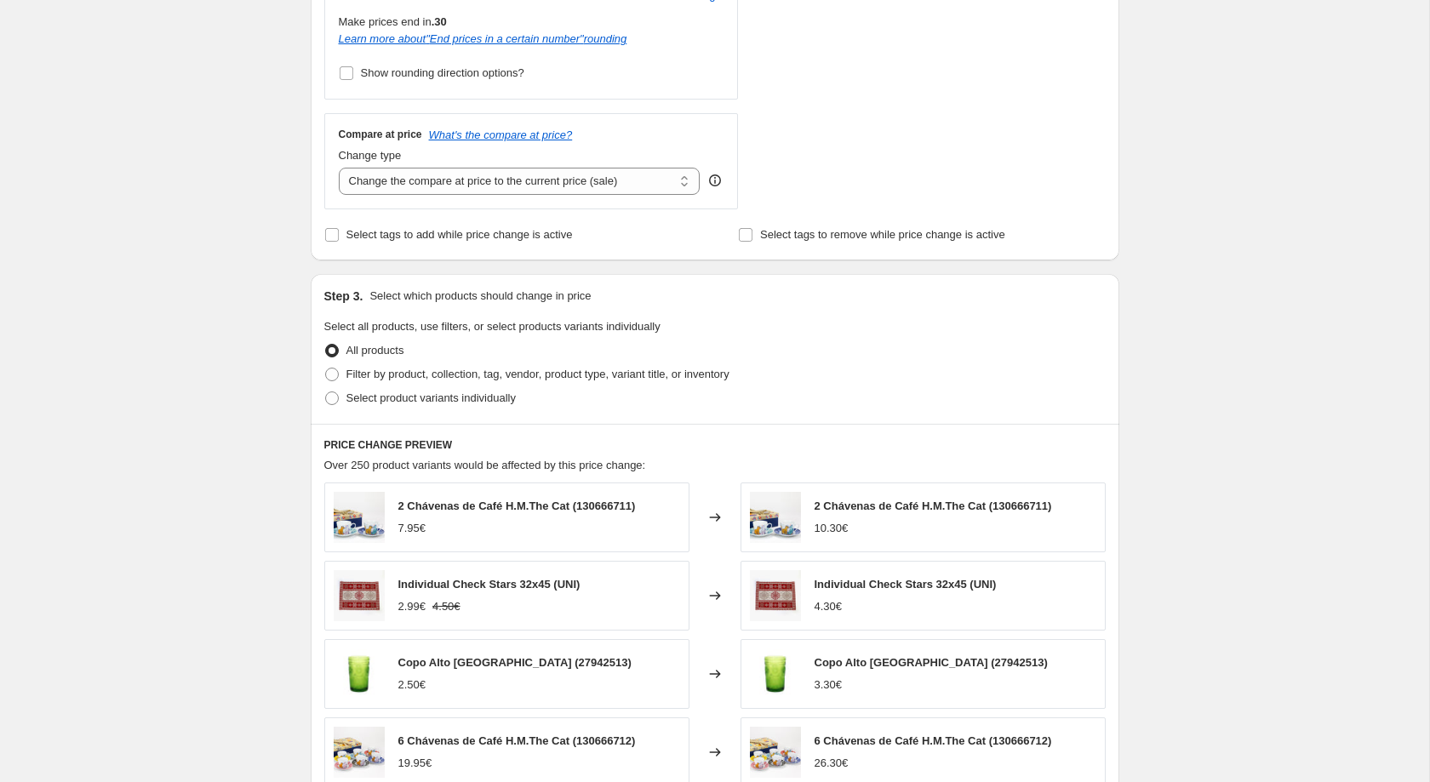
scroll to position [635, 0]
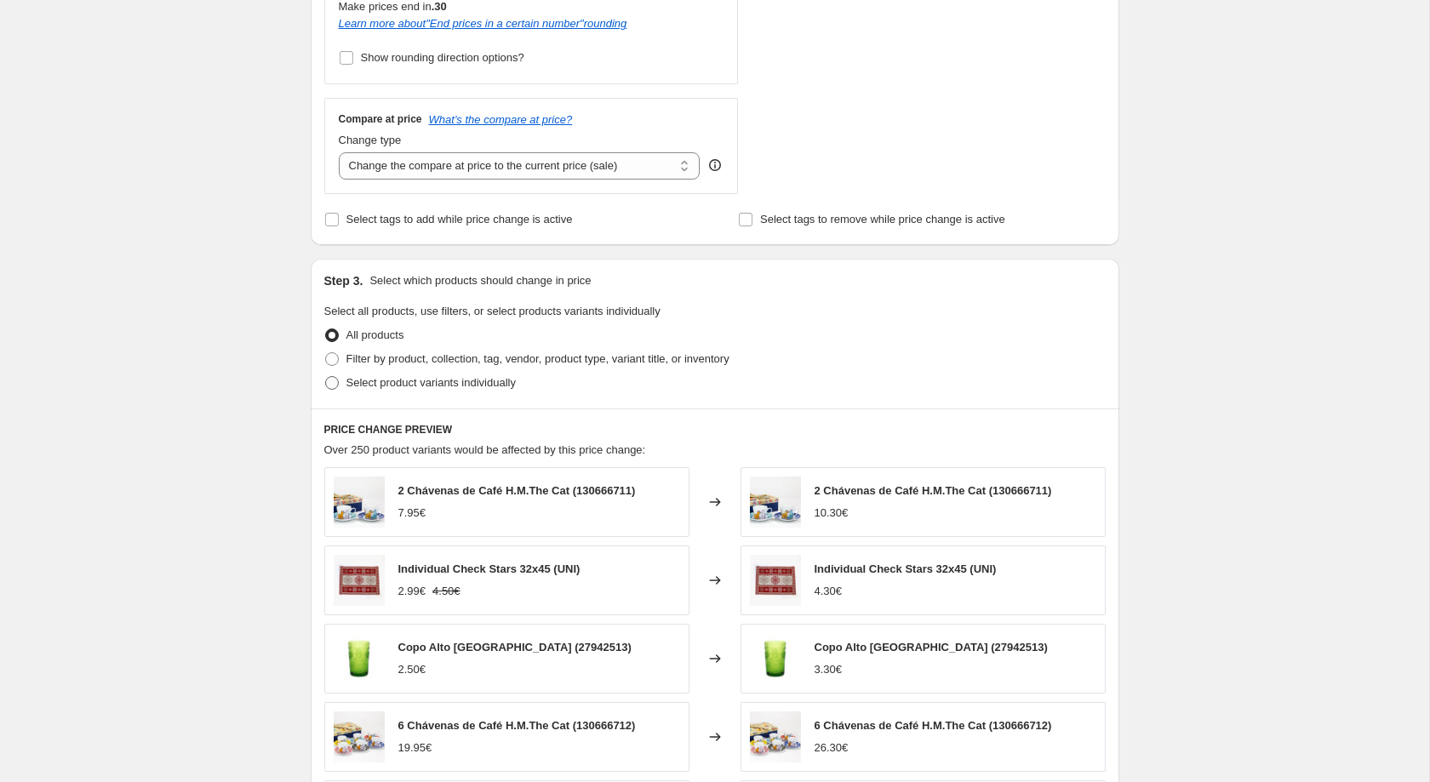
click at [450, 392] on span "Select product variants individually" at bounding box center [431, 383] width 169 height 17
click at [326, 377] on input "Select product variants individually" at bounding box center [325, 376] width 1 height 1
radio input "true"
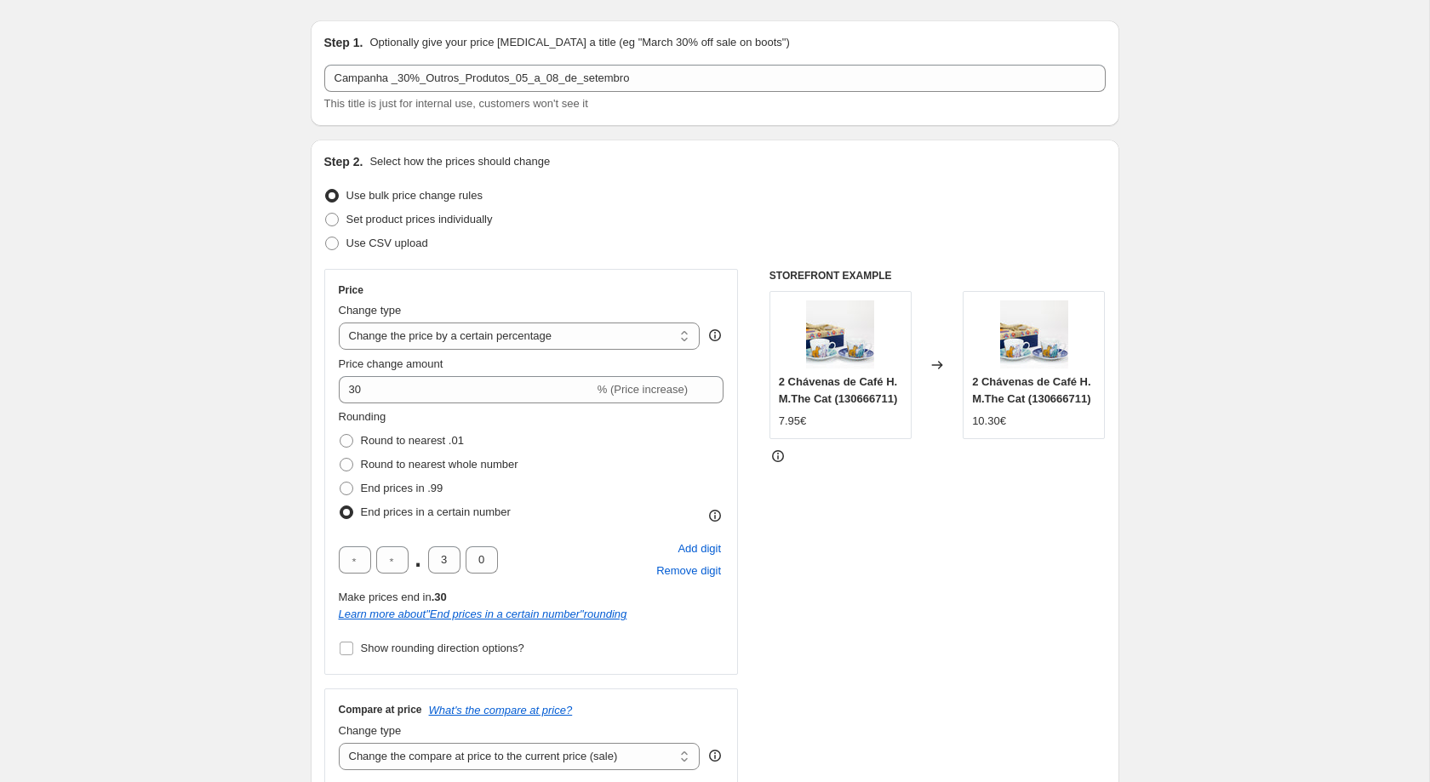
scroll to position [29, 0]
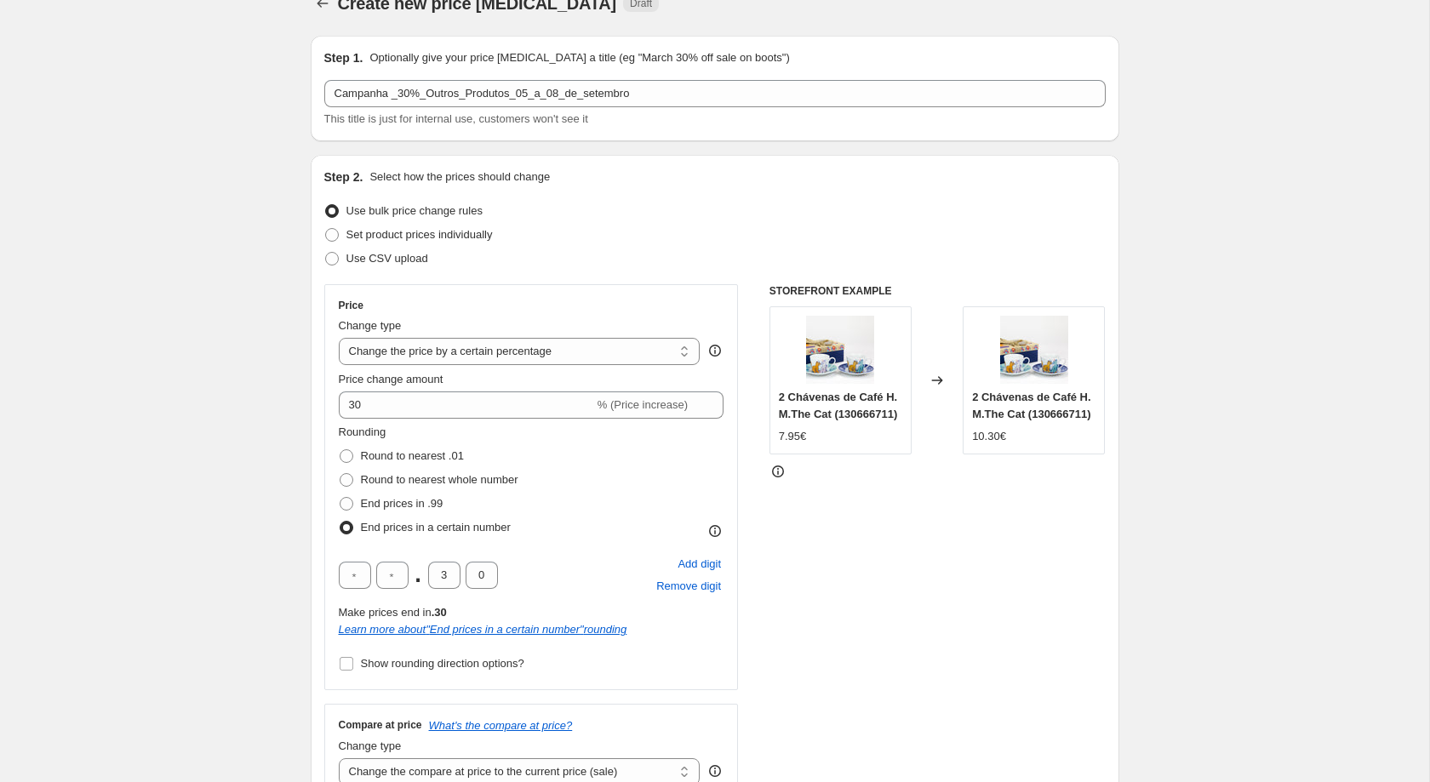
click at [216, 295] on div "Create new price change job. This page is ready Create new price change job Dra…" at bounding box center [715, 683] width 1430 height 1424
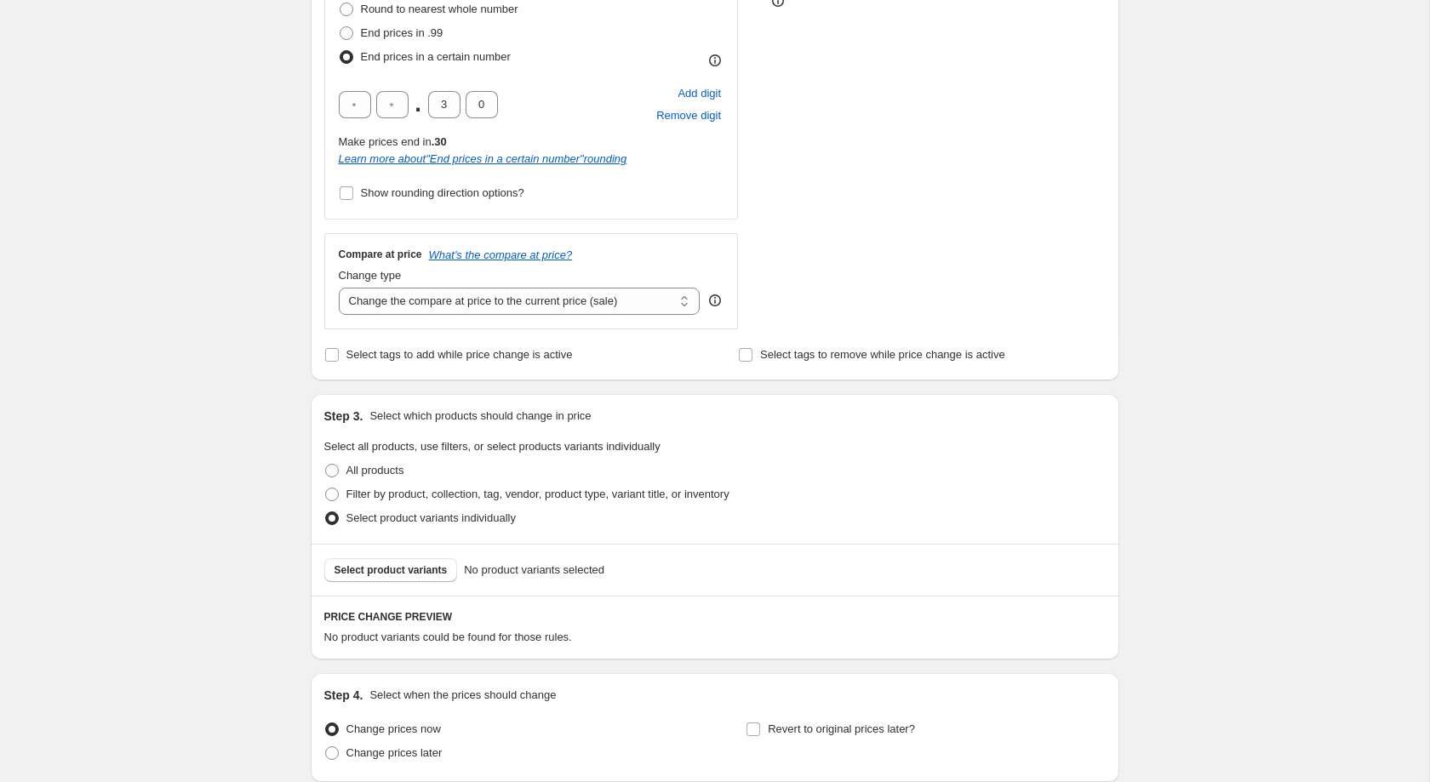
scroll to position [651, 0]
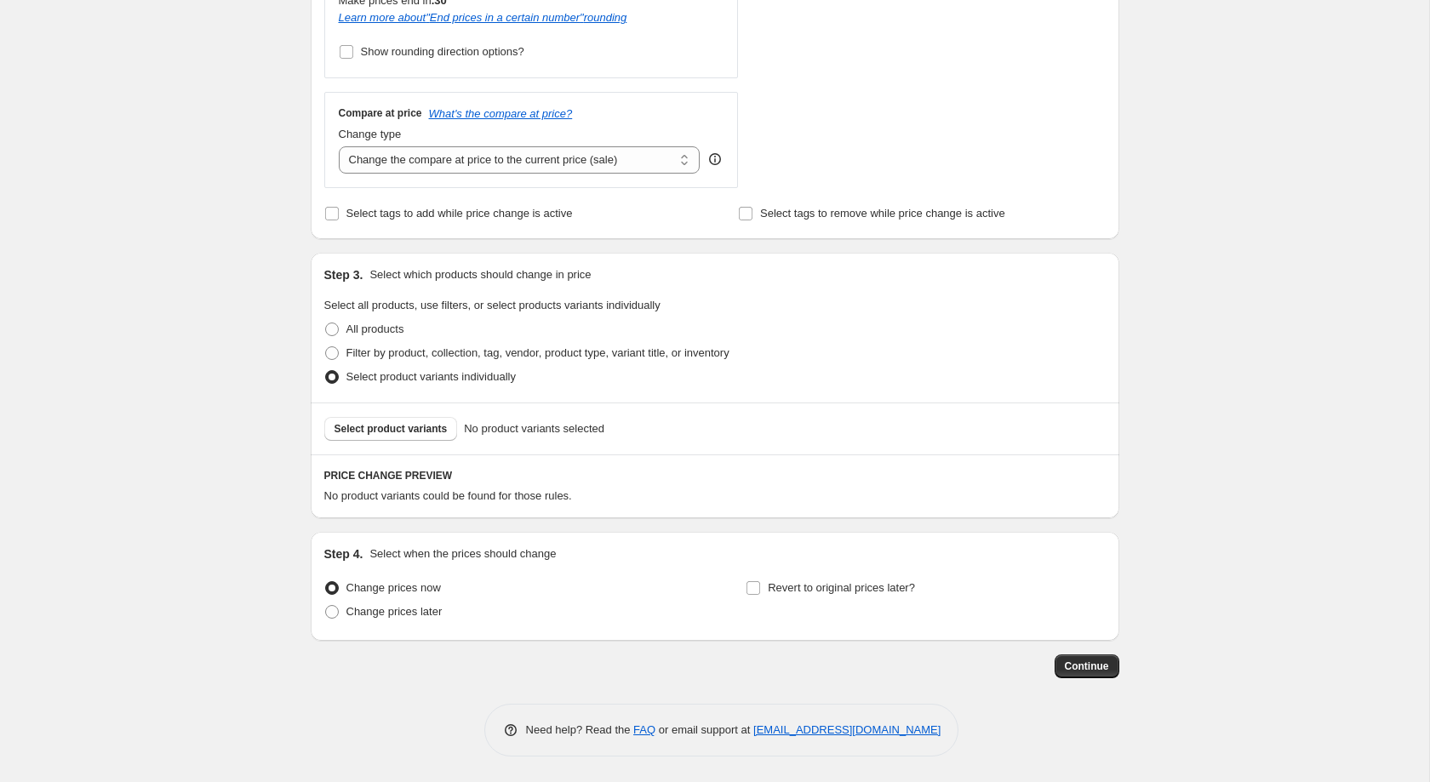
click at [425, 404] on div "Select product variants No product variants selected" at bounding box center [715, 429] width 809 height 52
click at [416, 431] on span "Select product variants" at bounding box center [391, 429] width 113 height 14
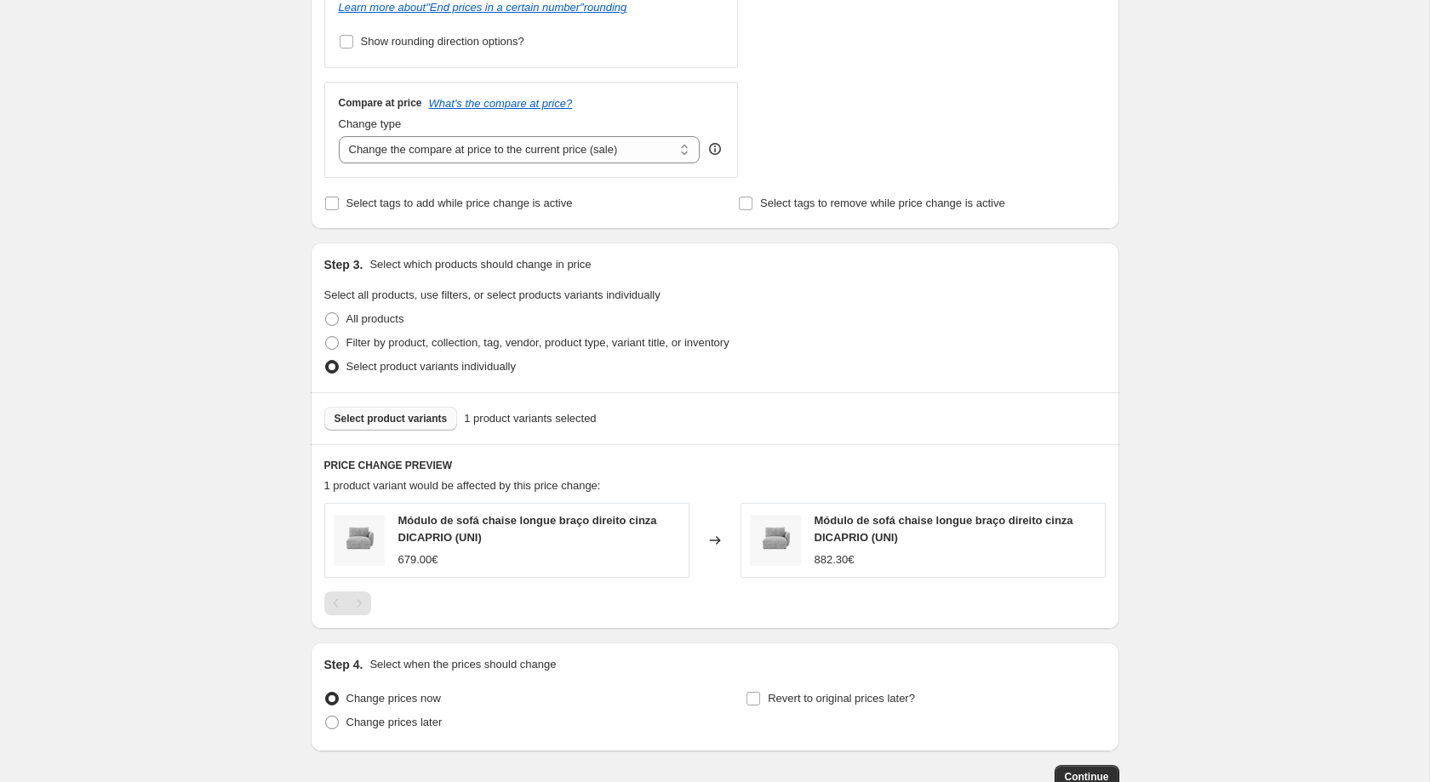
click at [412, 431] on button "Select product variants" at bounding box center [391, 419] width 134 height 24
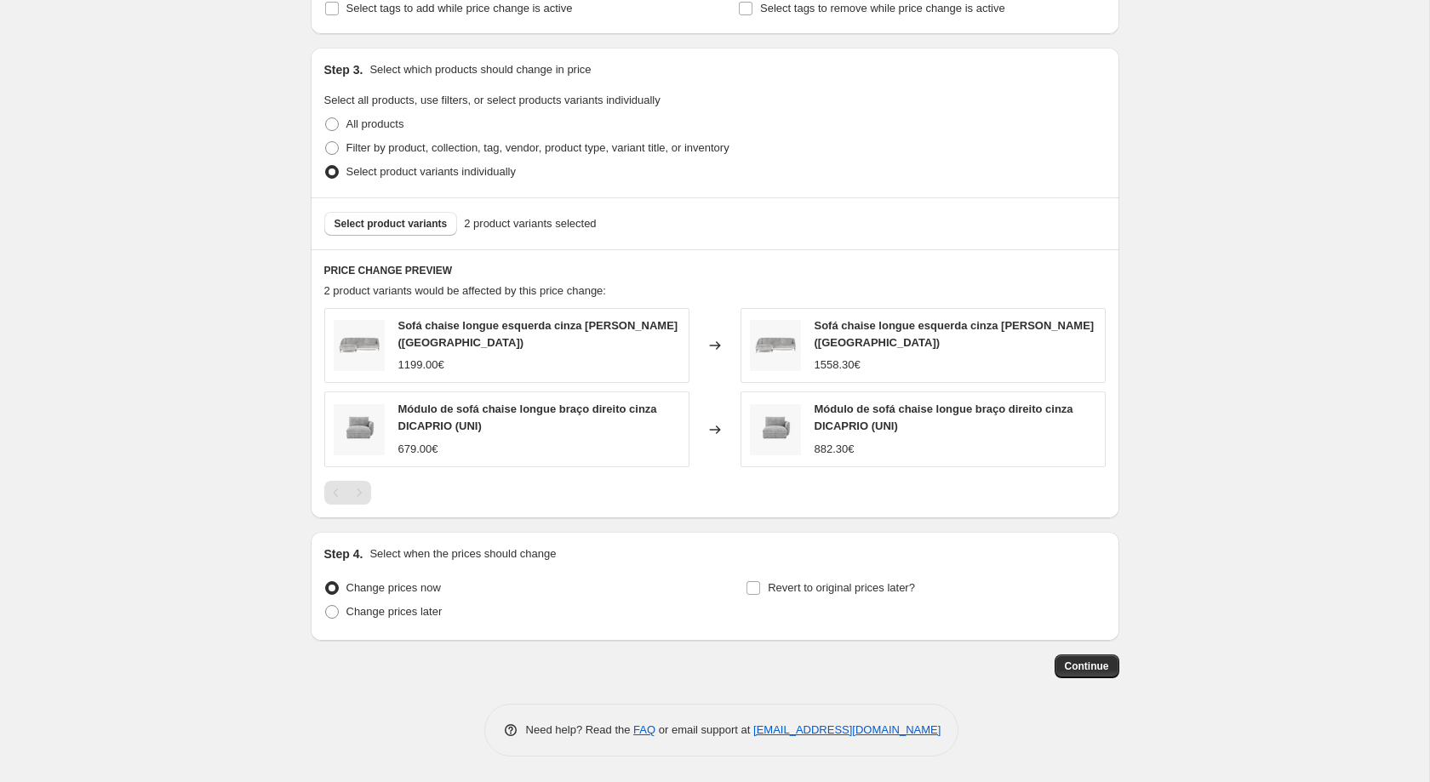
scroll to position [851, 0]
click at [1085, 670] on span "Continue" at bounding box center [1087, 667] width 44 height 14
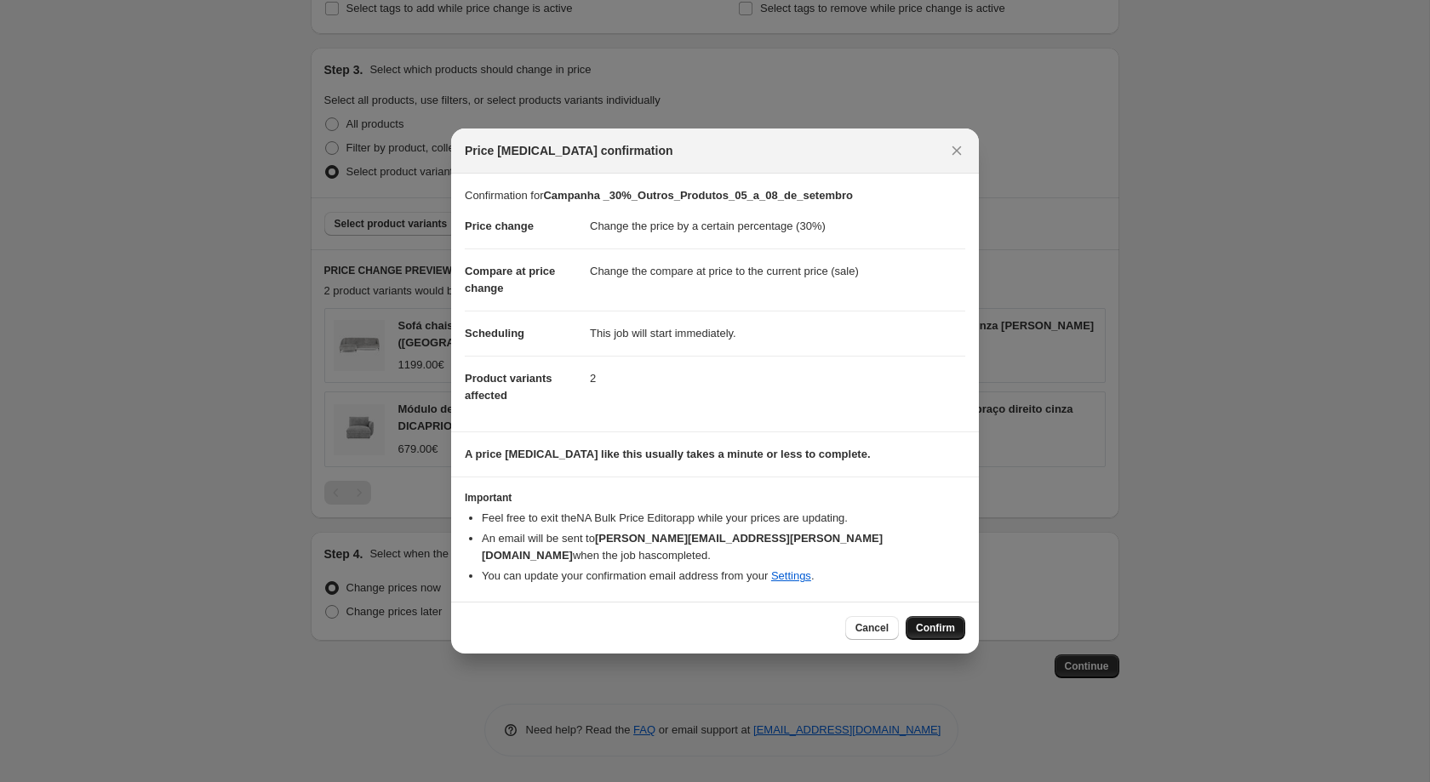
click at [935, 622] on span "Confirm" at bounding box center [935, 629] width 39 height 14
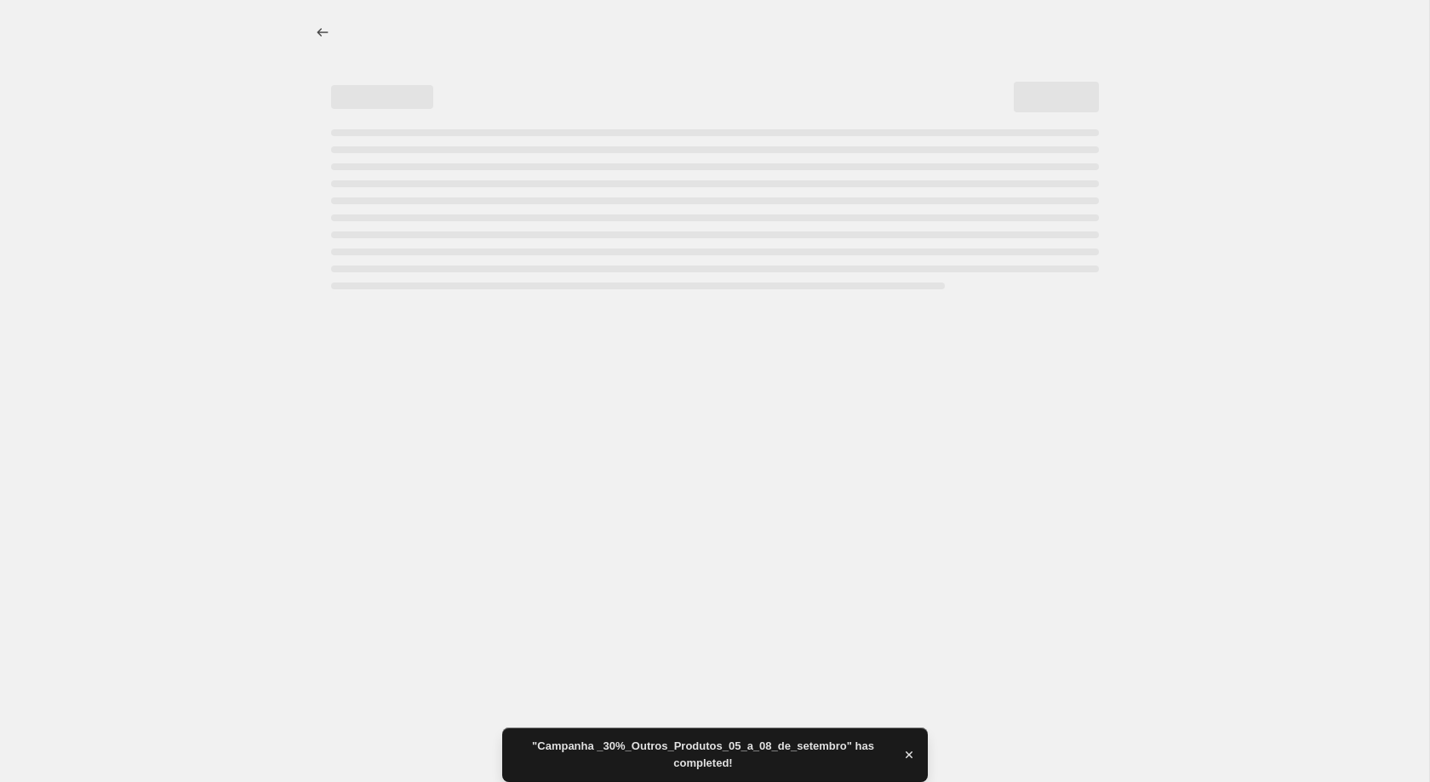
select select "percentage"
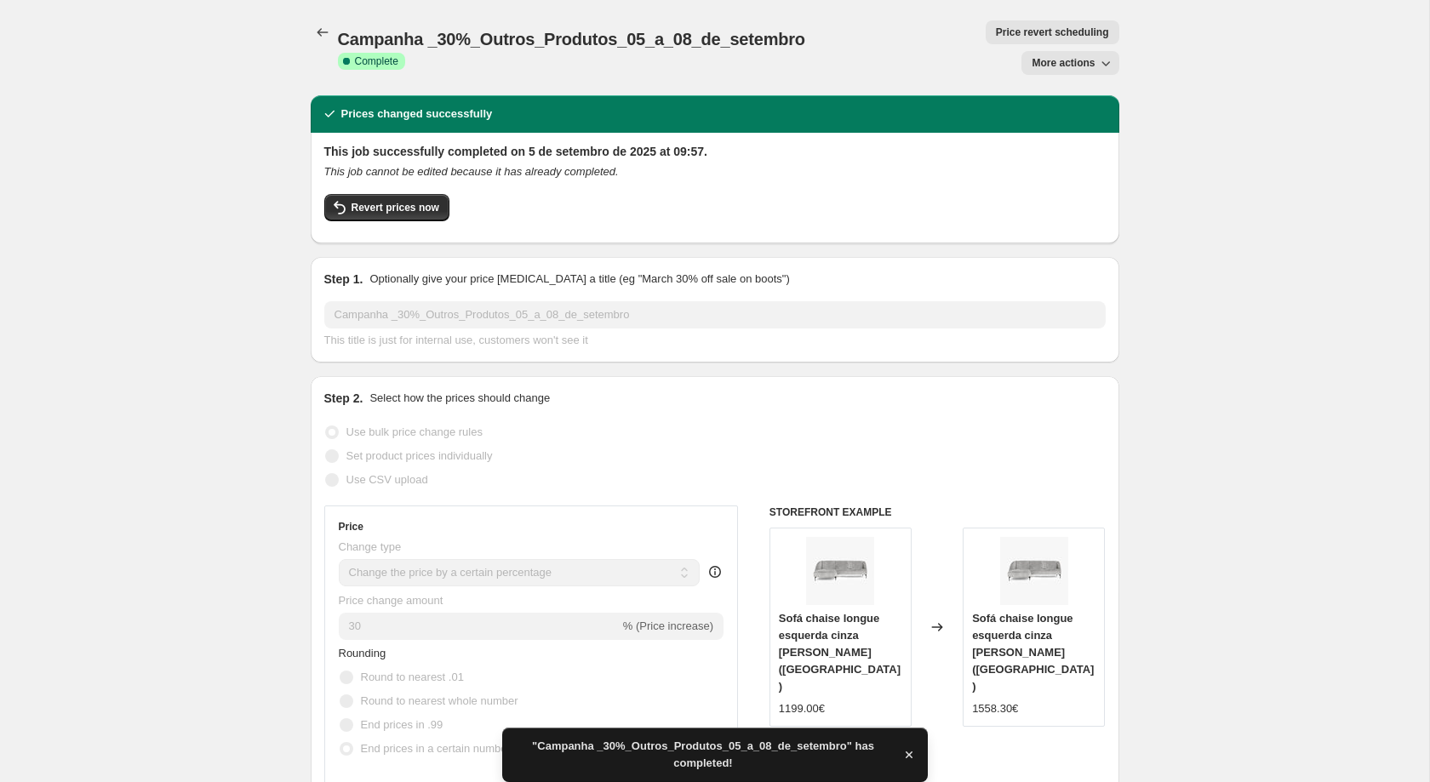
click at [318, 31] on icon "Price change jobs" at bounding box center [322, 32] width 17 height 17
